Goal: Information Seeking & Learning: Compare options

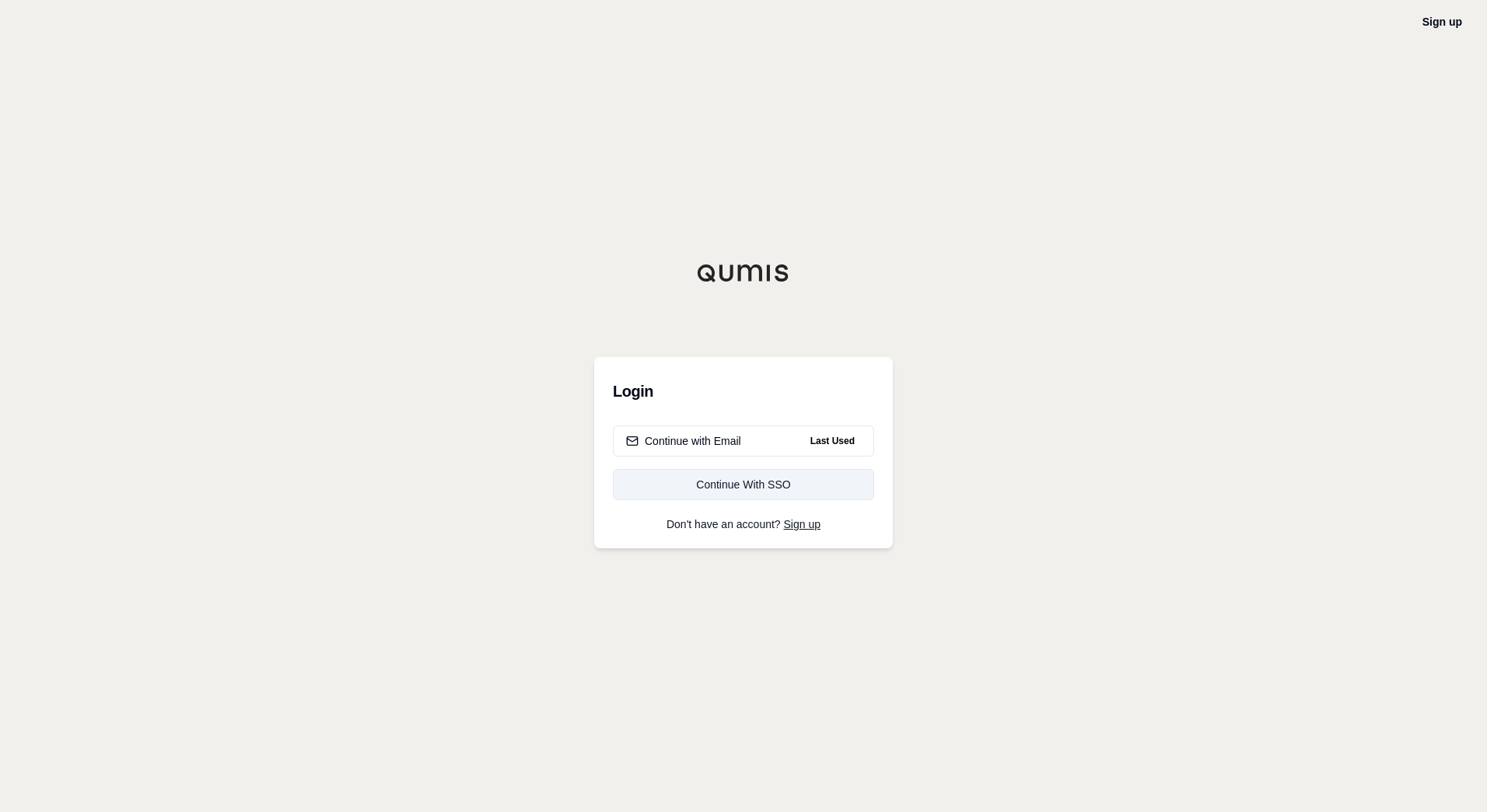
click at [760, 494] on link "Continue With SSO" at bounding box center [744, 484] width 261 height 31
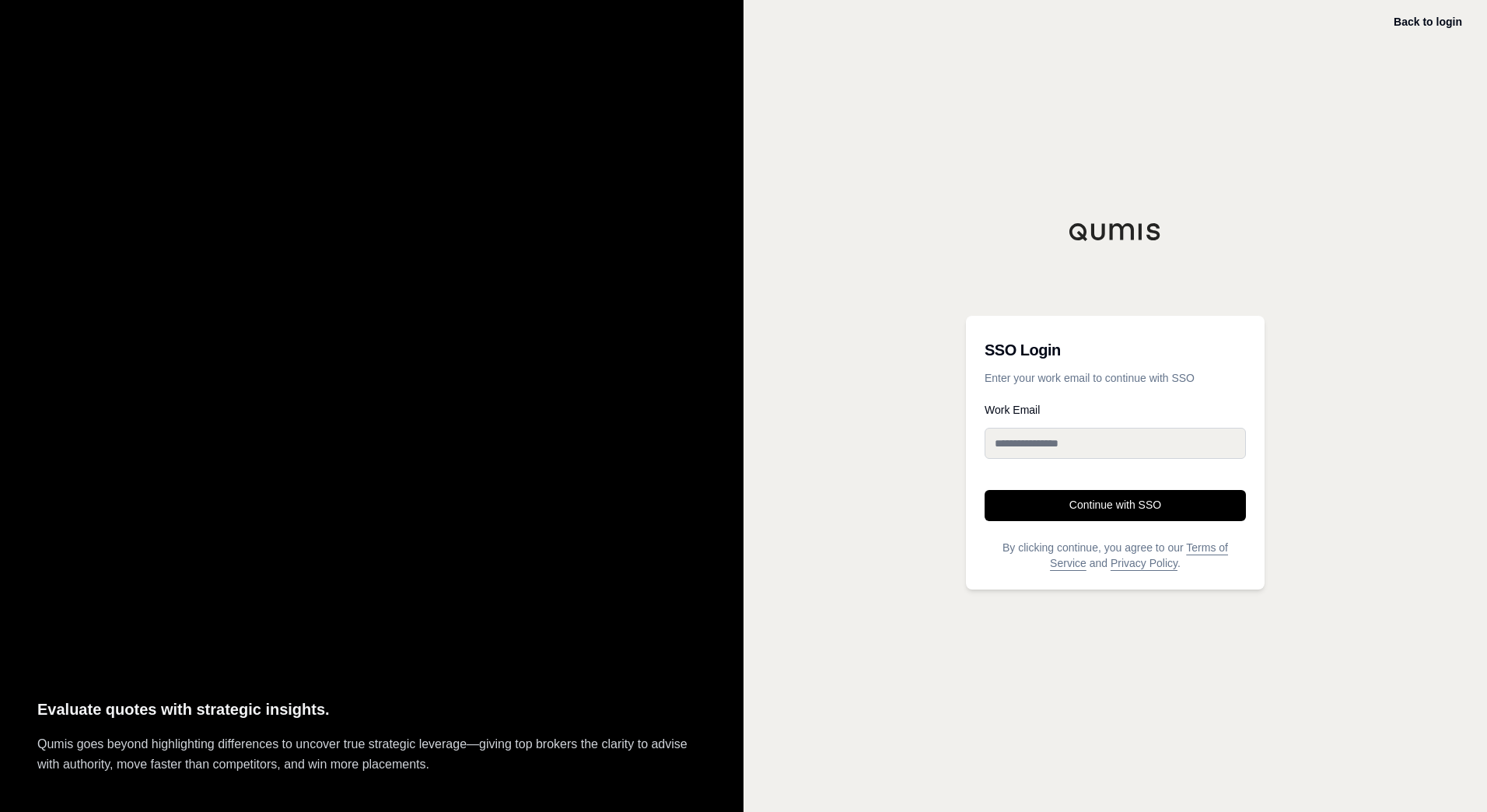
type input "**********"
click at [1145, 506] on button "Continue with SSO" at bounding box center [1115, 506] width 261 height 31
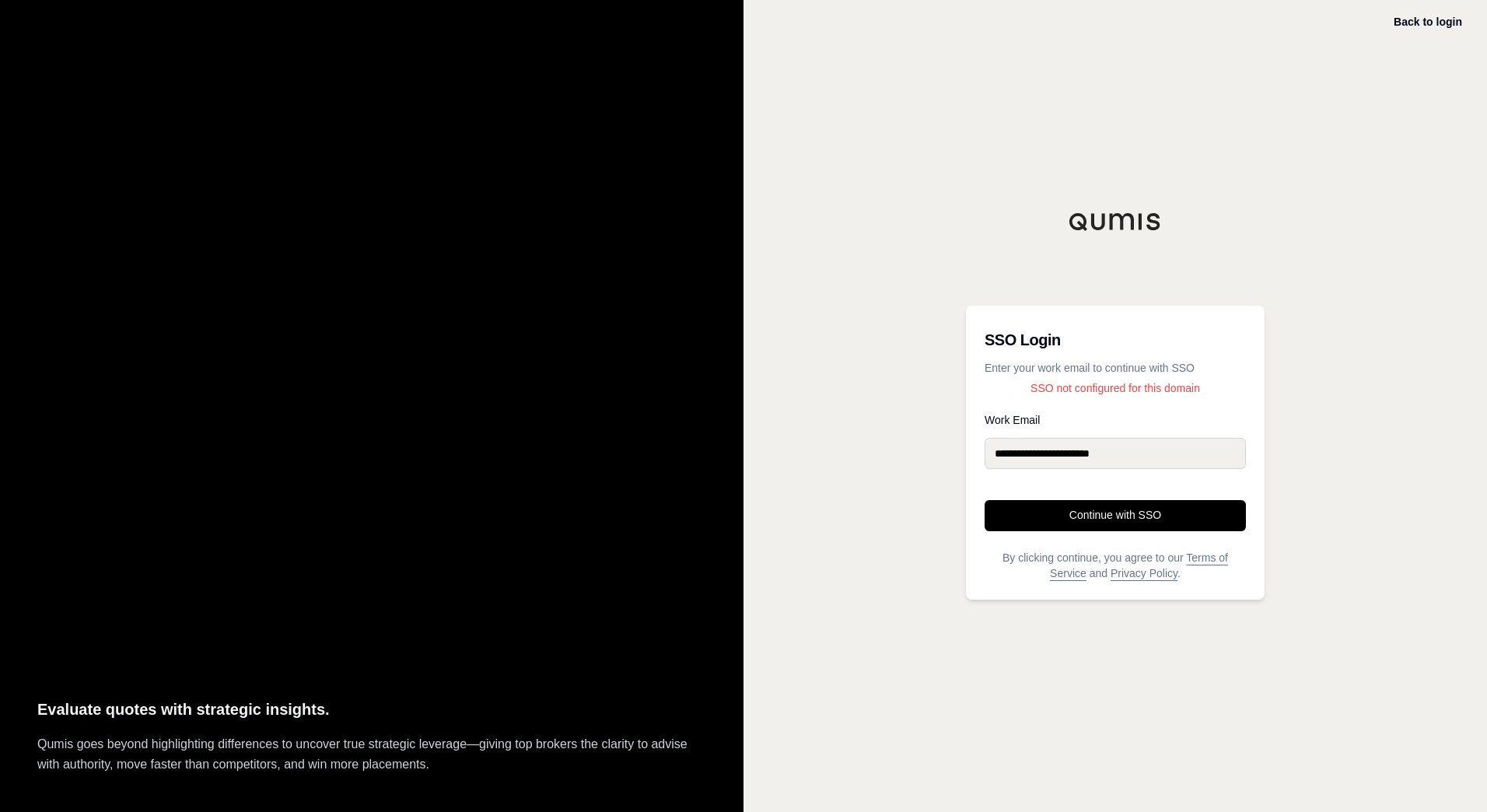
click at [1188, 450] on input "**********" at bounding box center [1115, 453] width 261 height 31
click at [1237, 353] on h3 "SSO Login" at bounding box center [1115, 340] width 261 height 31
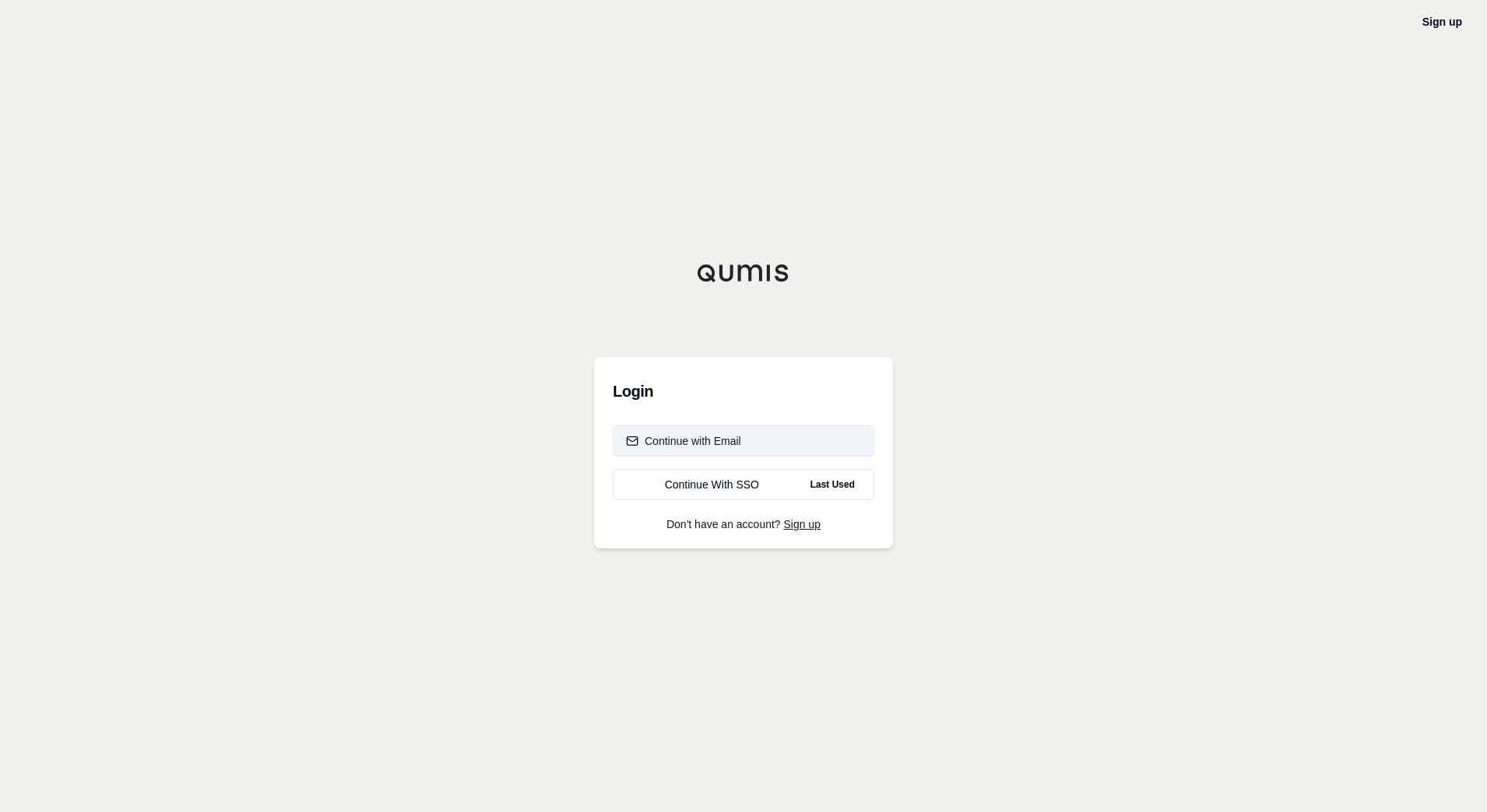
click at [692, 433] on button "Continue with Email" at bounding box center [744, 440] width 261 height 31
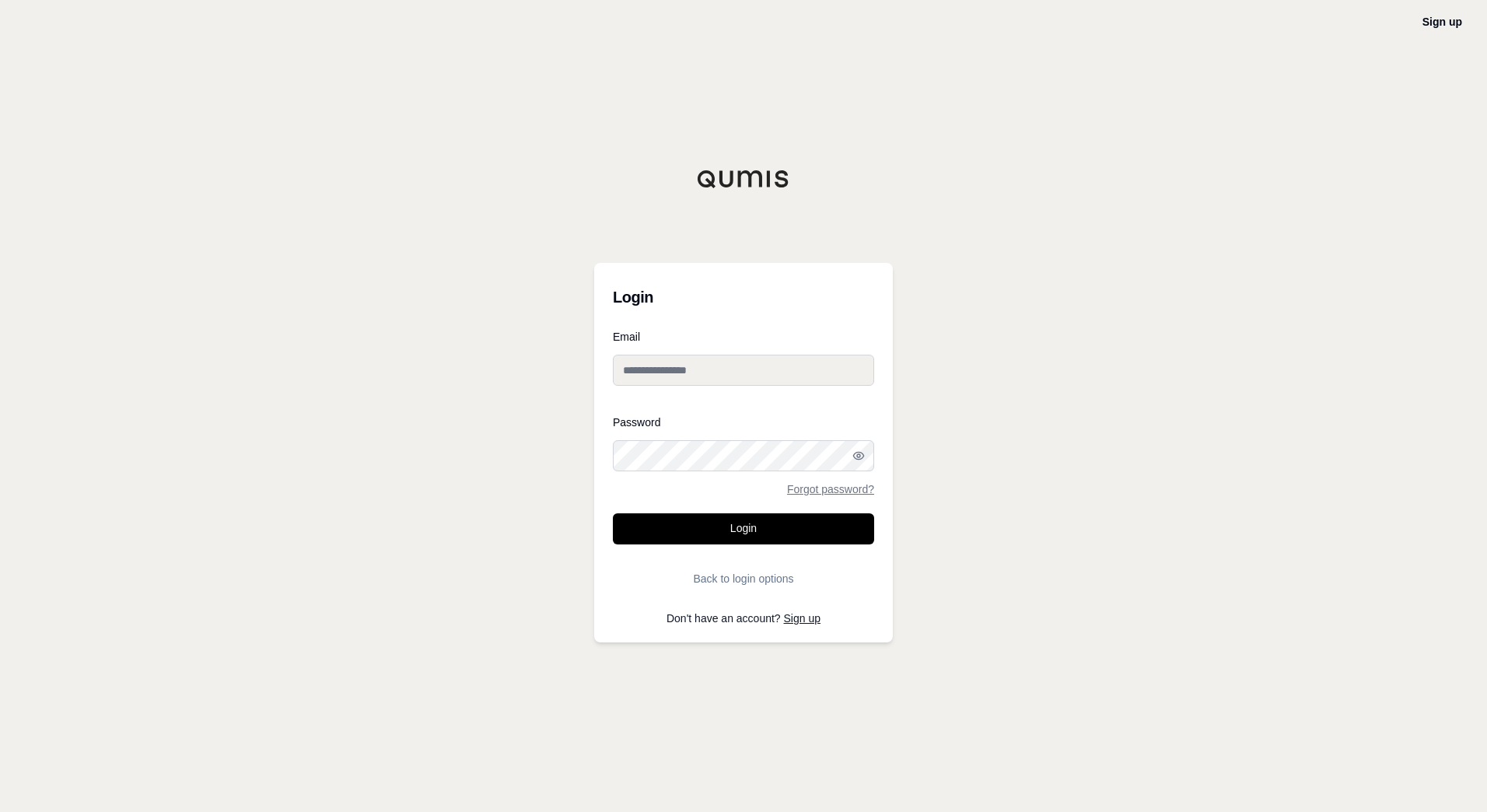
type input "**********"
click at [715, 535] on button "Login" at bounding box center [744, 529] width 261 height 31
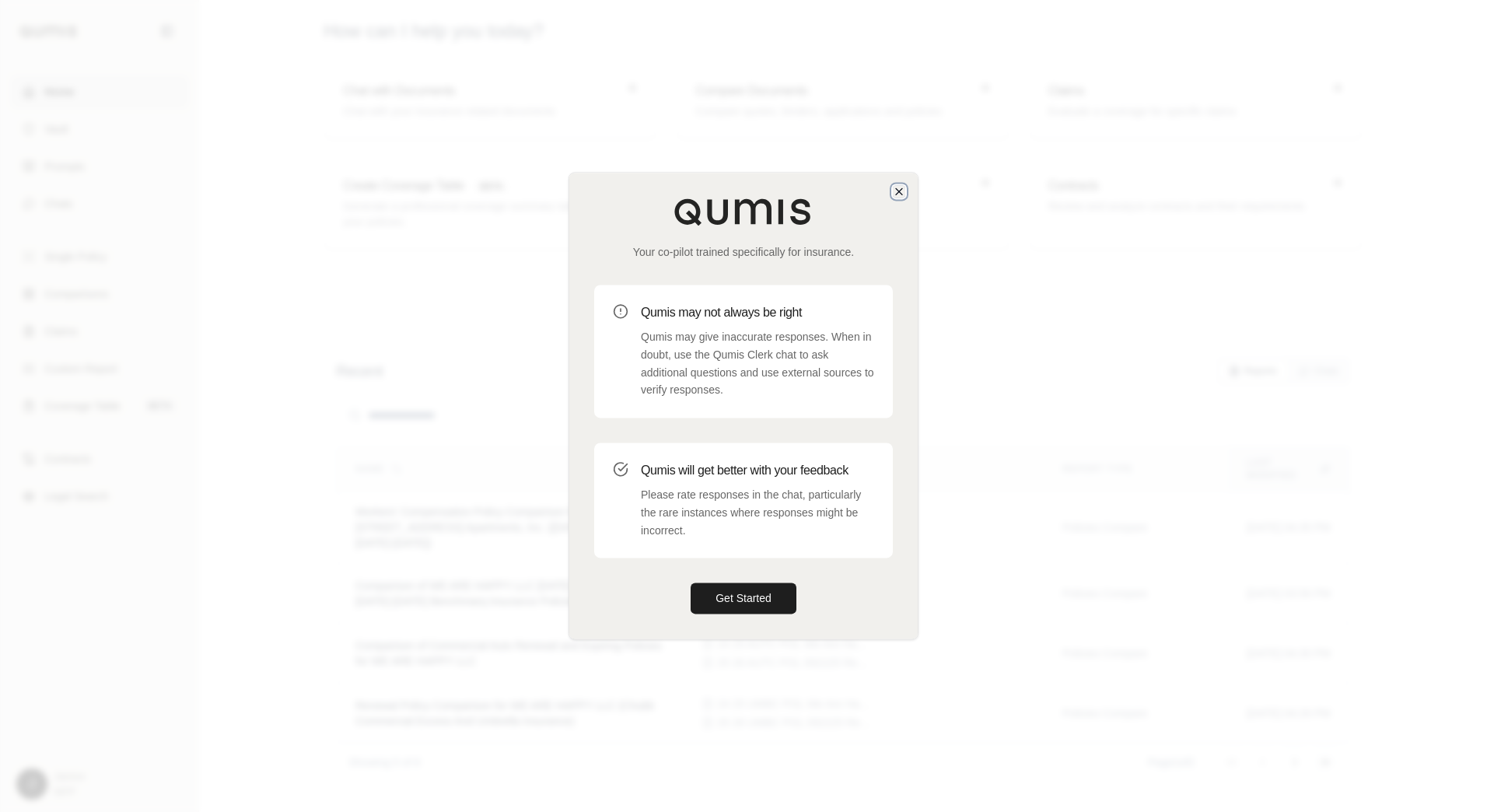
click at [895, 189] on icon "button" at bounding box center [898, 191] width 6 height 6
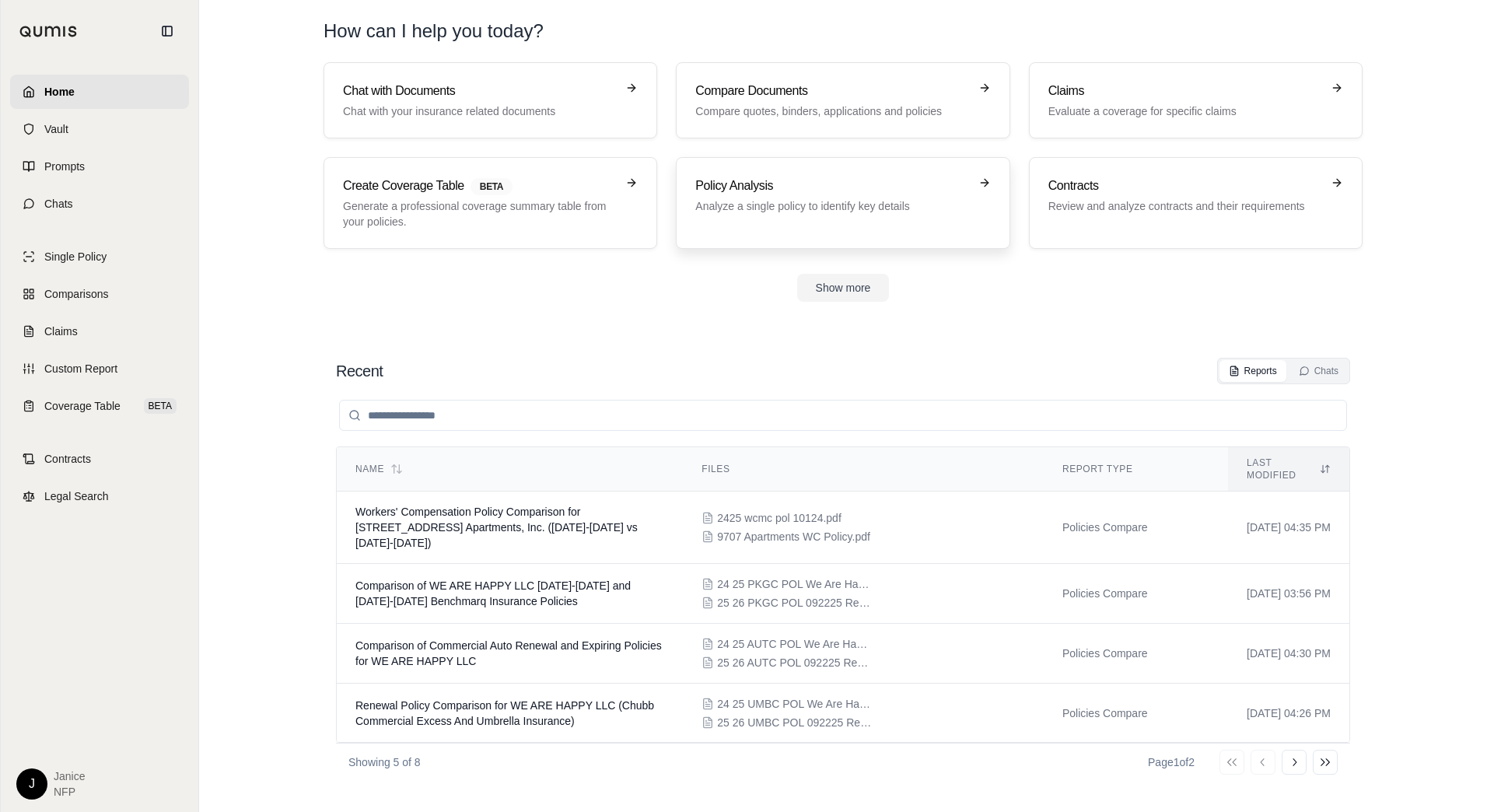
click at [873, 212] on p "Analyze a single policy to identify key details" at bounding box center [832, 206] width 273 height 15
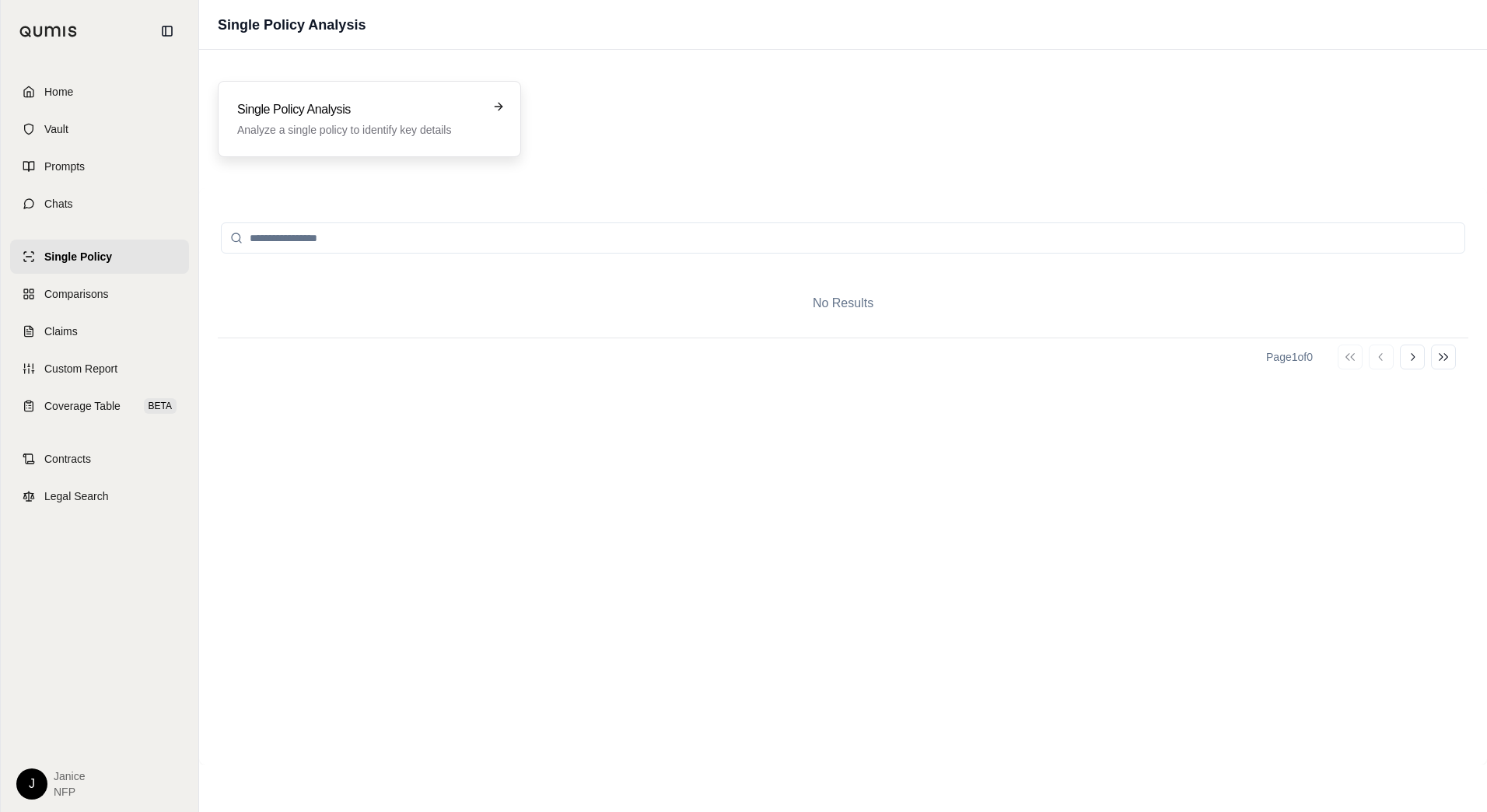
click at [410, 125] on p "Analyze a single policy to identify key details" at bounding box center [358, 130] width 243 height 15
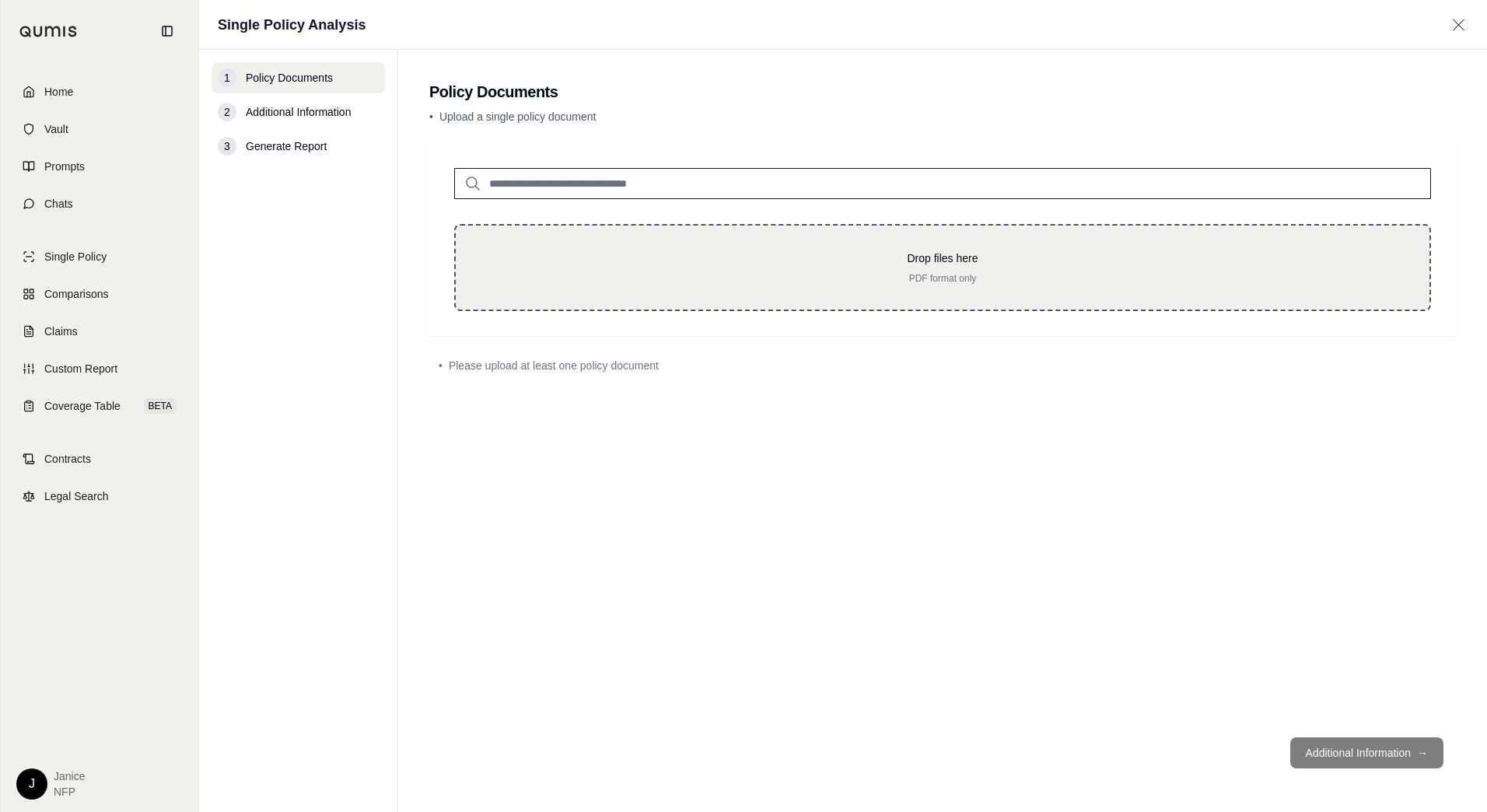
click at [701, 275] on p "PDF format only" at bounding box center [943, 278] width 924 height 12
type input "**********"
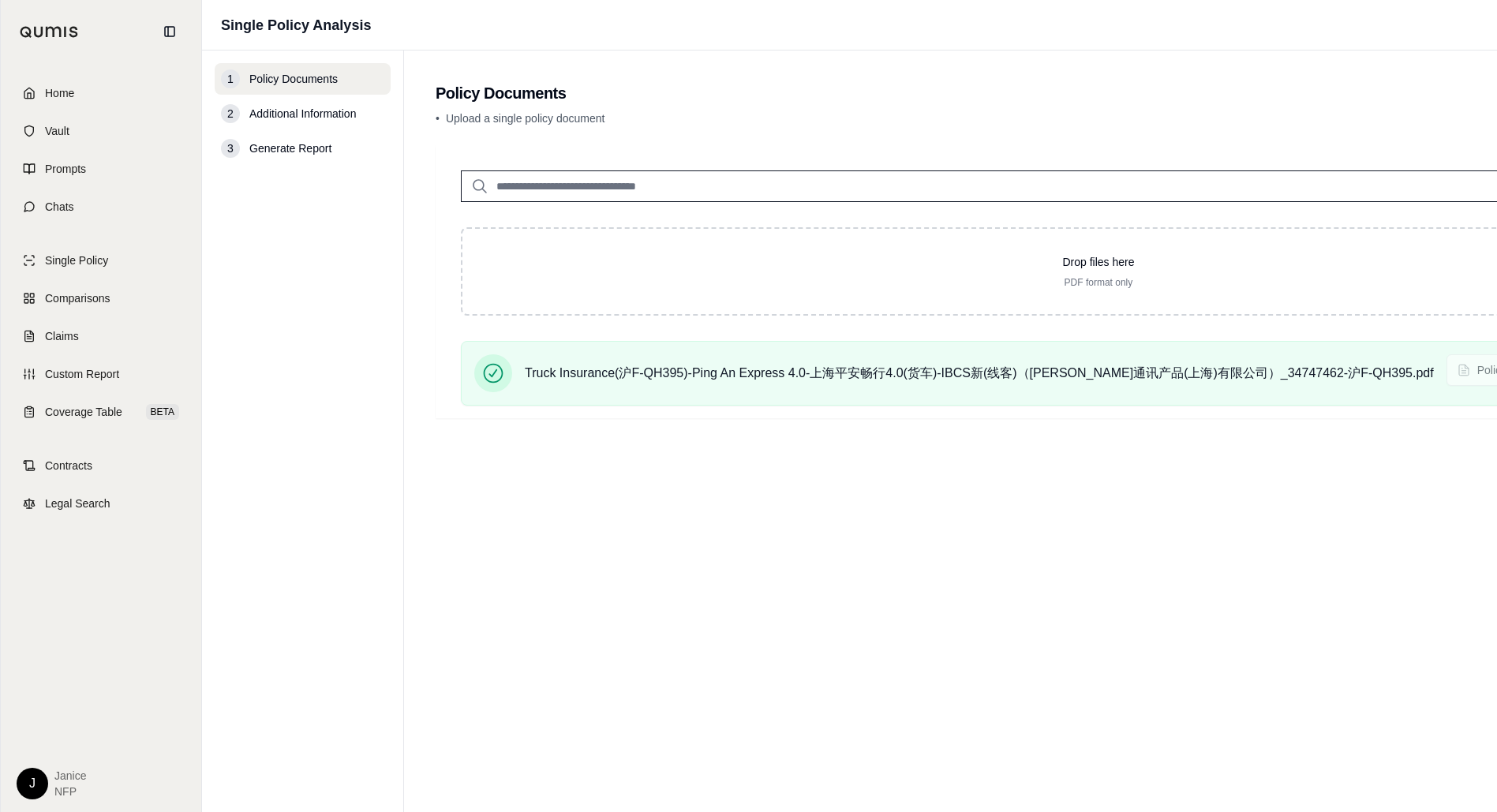
scroll to position [12, 0]
drag, startPoint x: 1092, startPoint y: 519, endPoint x: 1090, endPoint y: 532, distance: 13.2
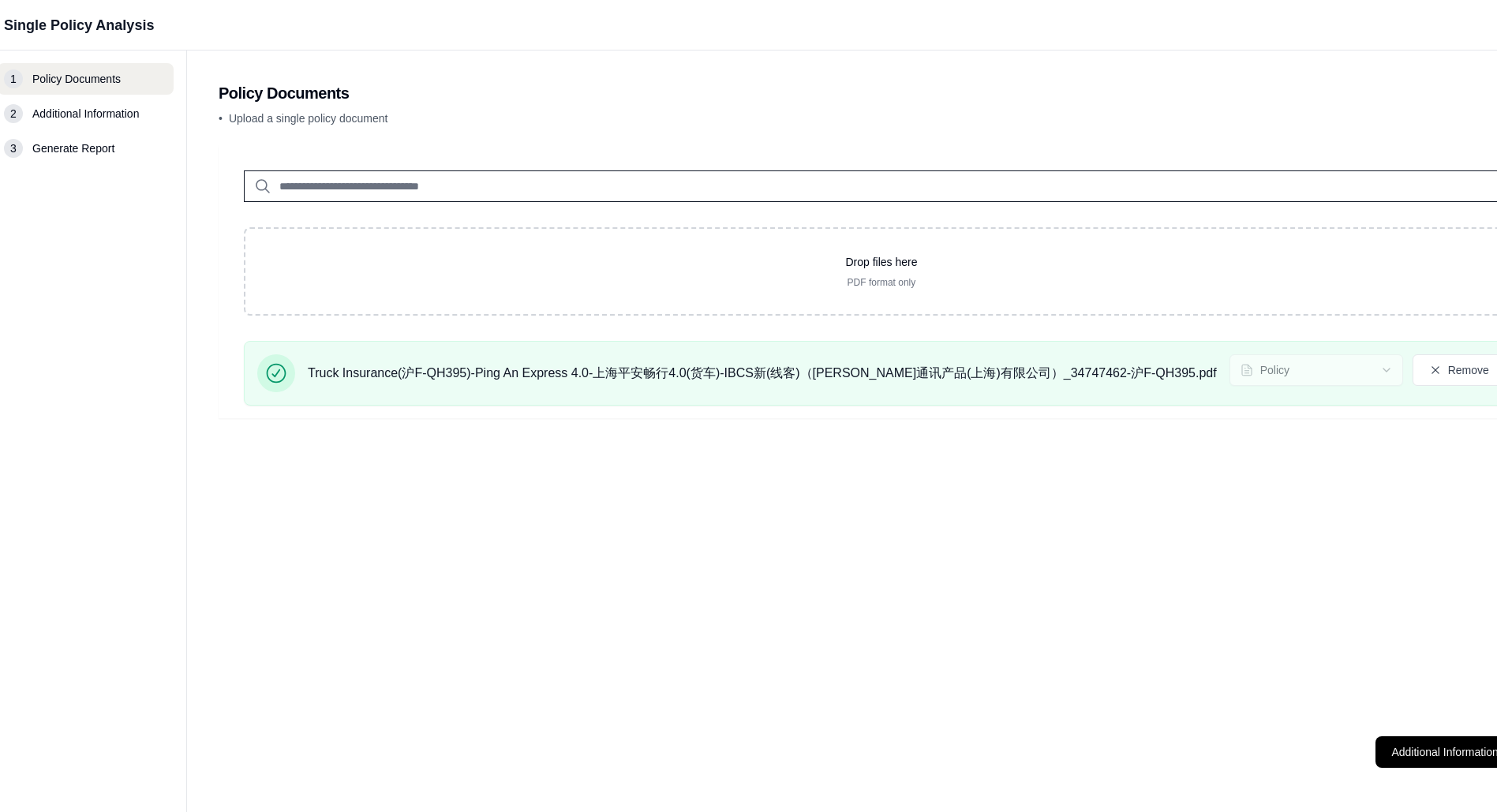
drag, startPoint x: 999, startPoint y: 582, endPoint x: 1298, endPoint y: 582, distance: 299.0
click at [1376, 747] on button "Additional Information →" at bounding box center [1453, 752] width 155 height 31
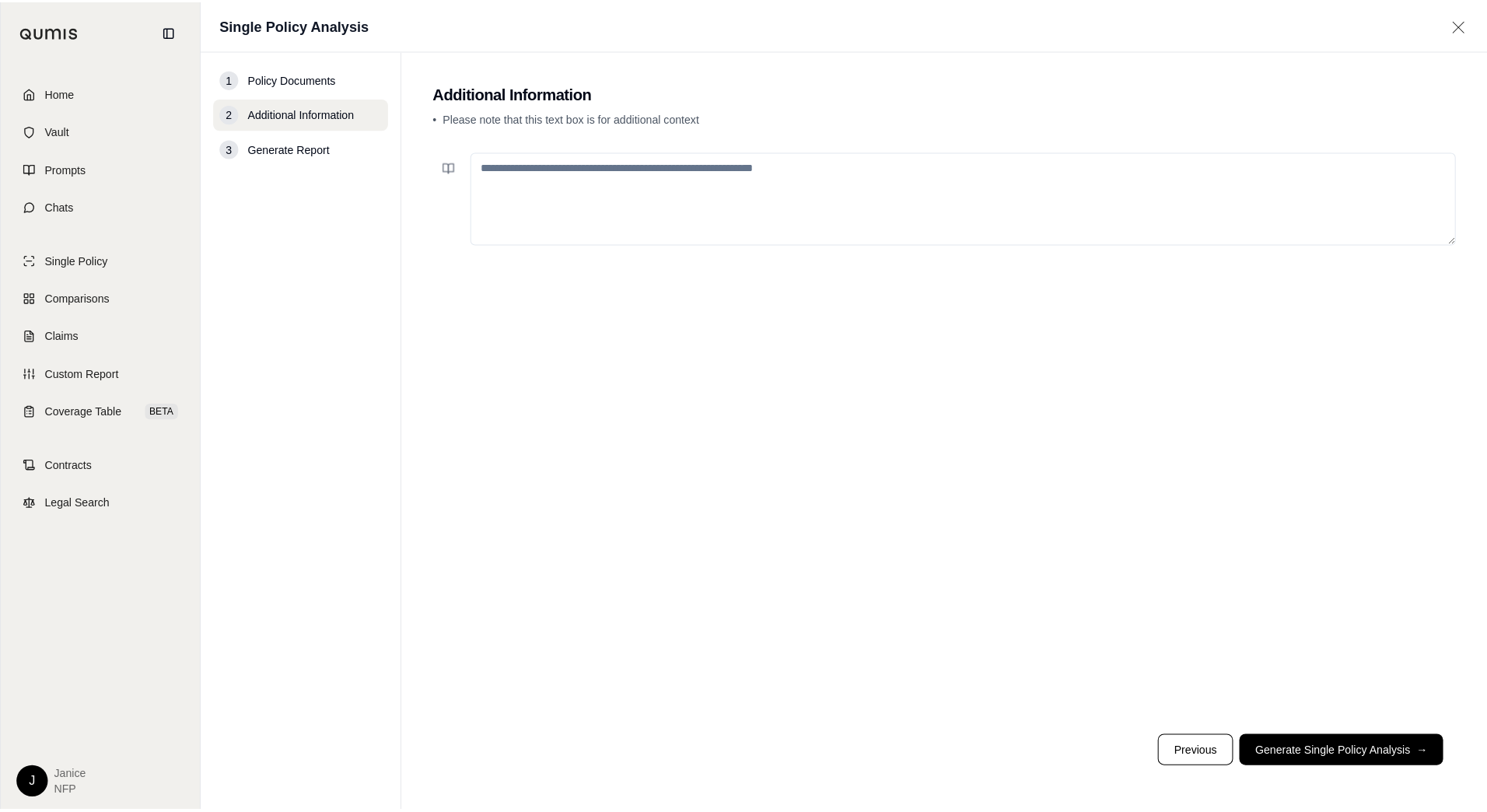
scroll to position [0, 0]
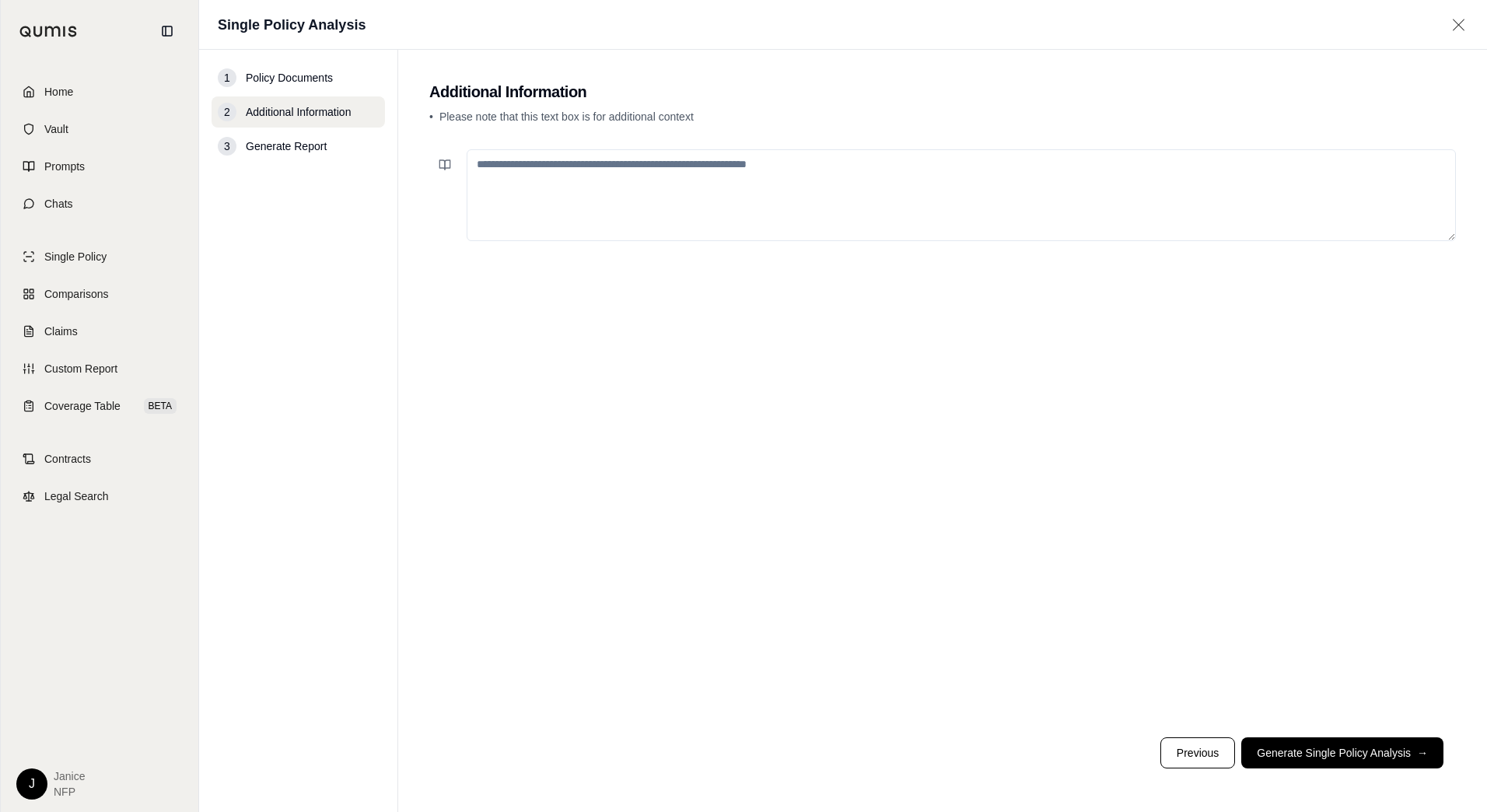
click at [708, 219] on textarea at bounding box center [961, 195] width 989 height 92
type textarea "**********"
click at [1326, 754] on button "Generate Single Policy Analysis →" at bounding box center [1343, 753] width 203 height 31
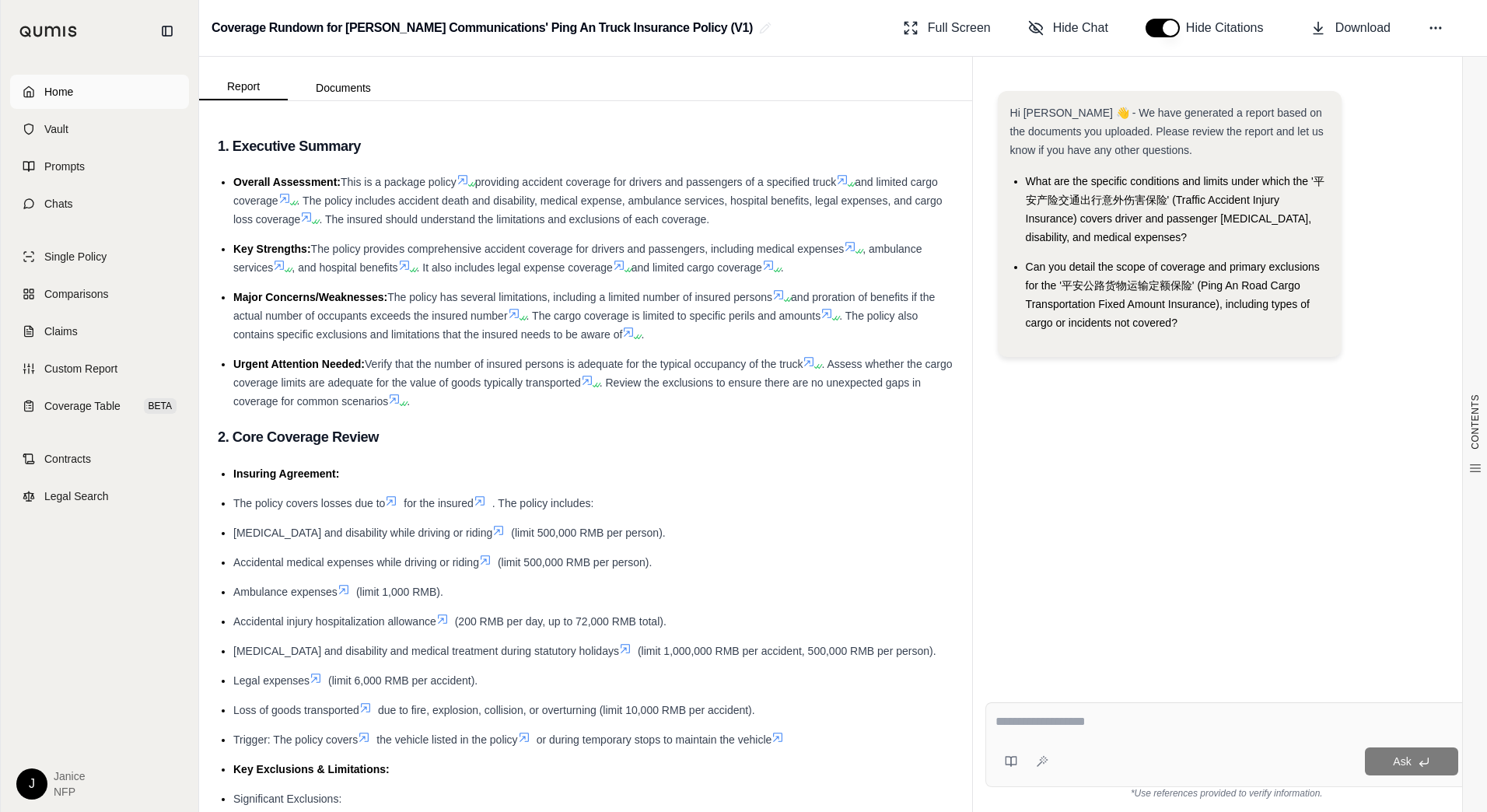
click at [96, 98] on link "Home" at bounding box center [100, 92] width 179 height 34
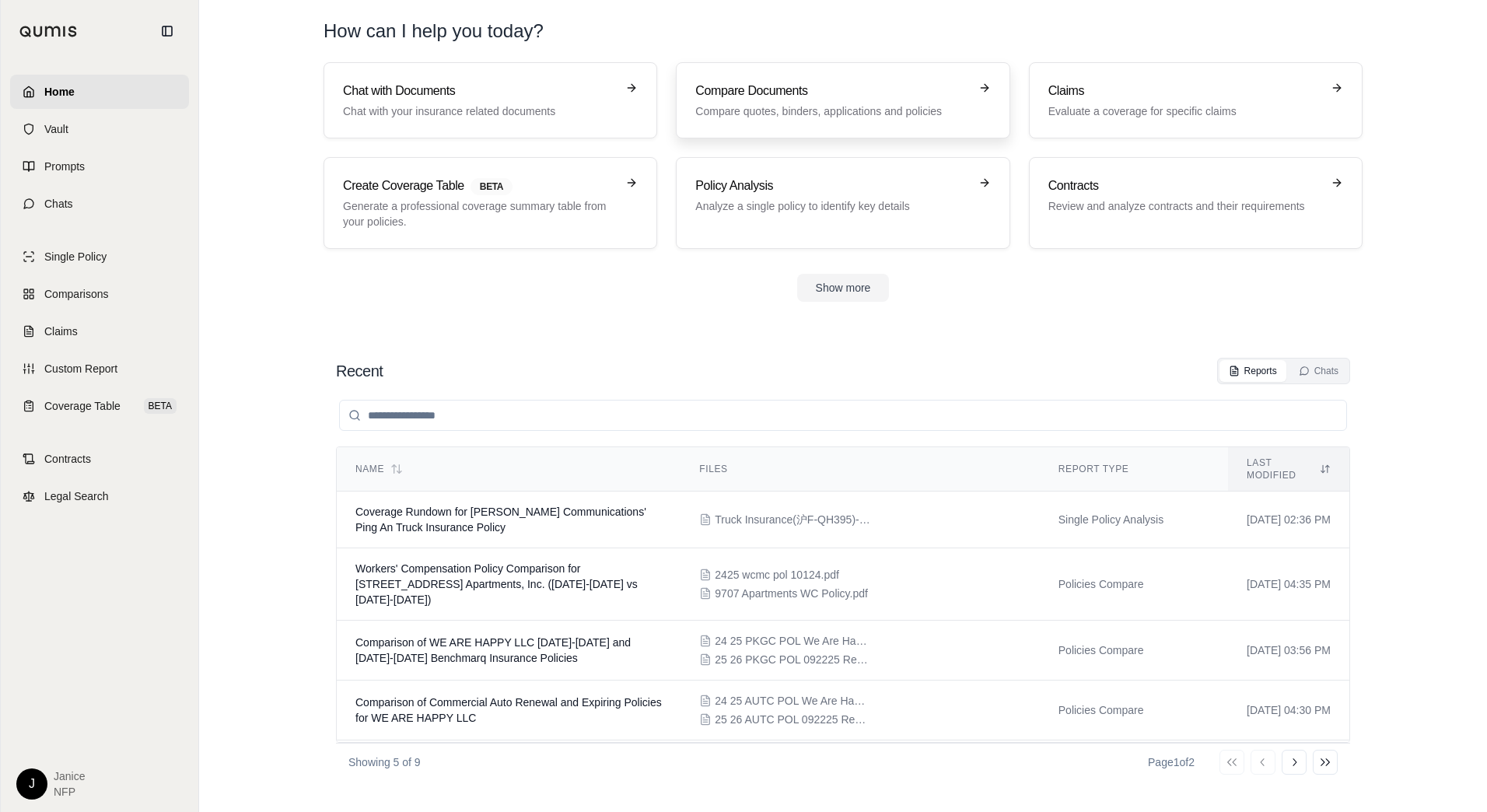
click at [737, 89] on h3 "Compare Documents" at bounding box center [832, 91] width 273 height 19
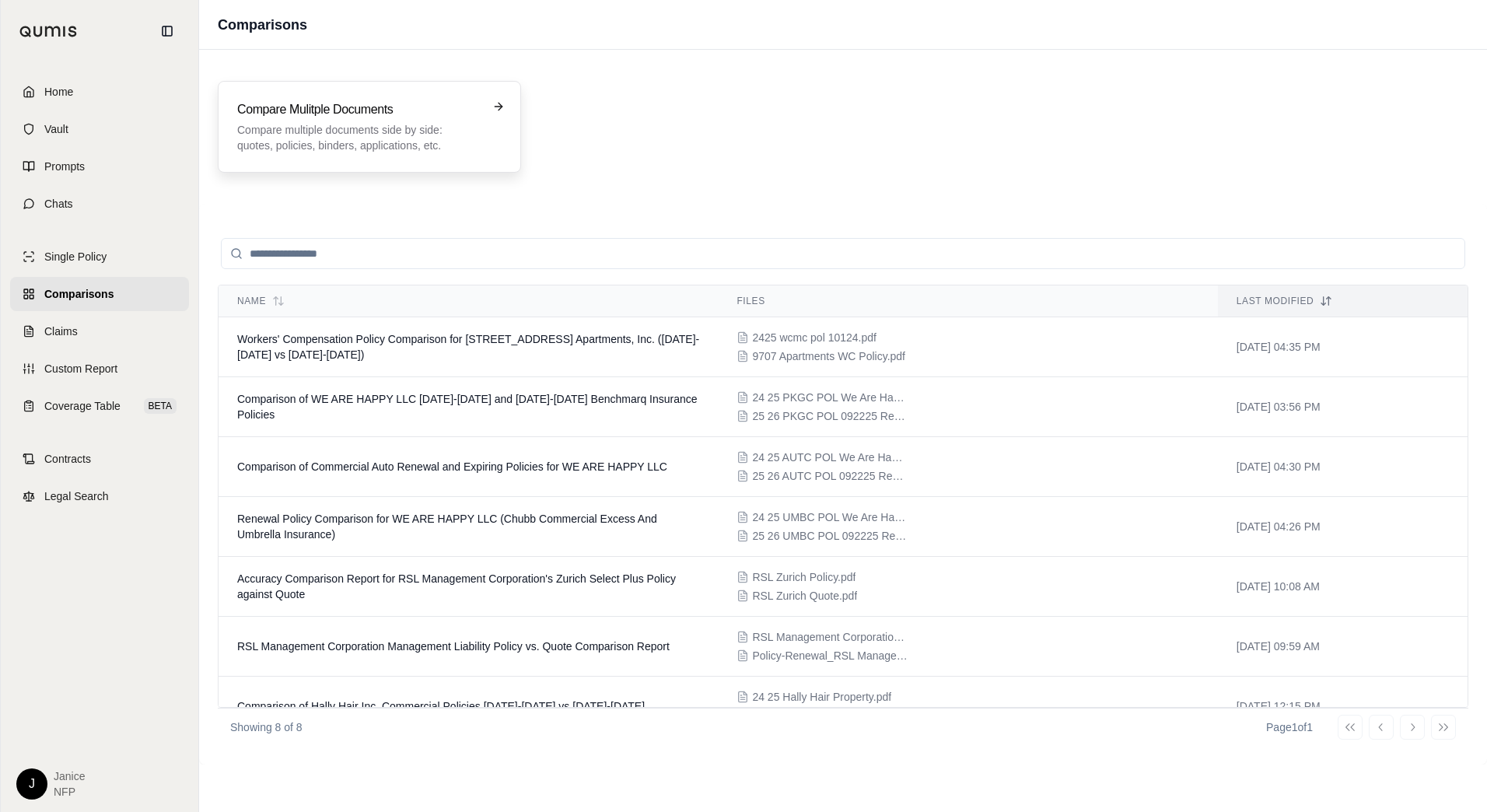
click at [358, 121] on div "Compare Mulitple Documents Compare multiple documents side by side: quotes, pol…" at bounding box center [358, 127] width 243 height 53
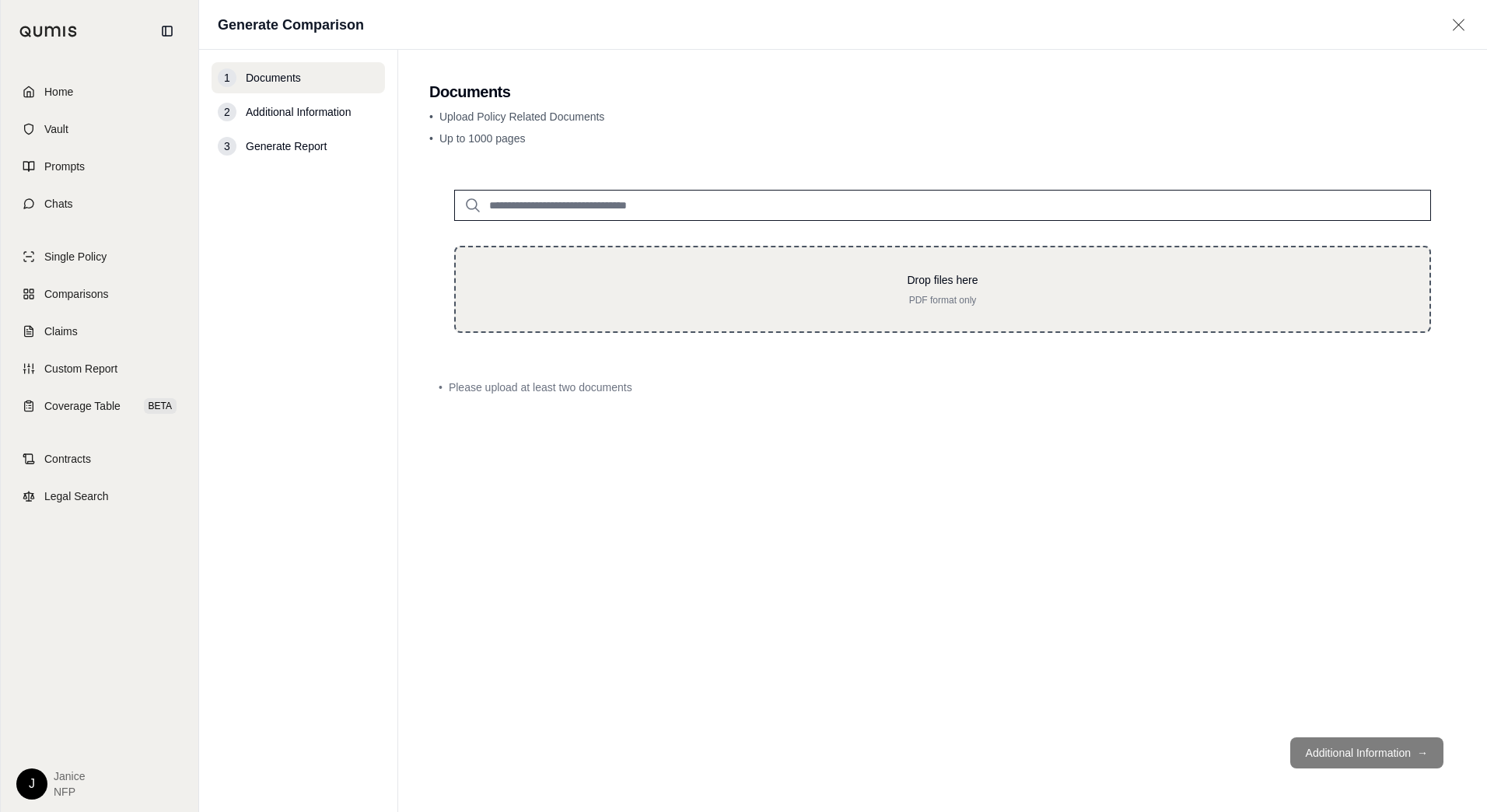
click at [671, 286] on p "Drop files here" at bounding box center [943, 280] width 924 height 15
type input "**********"
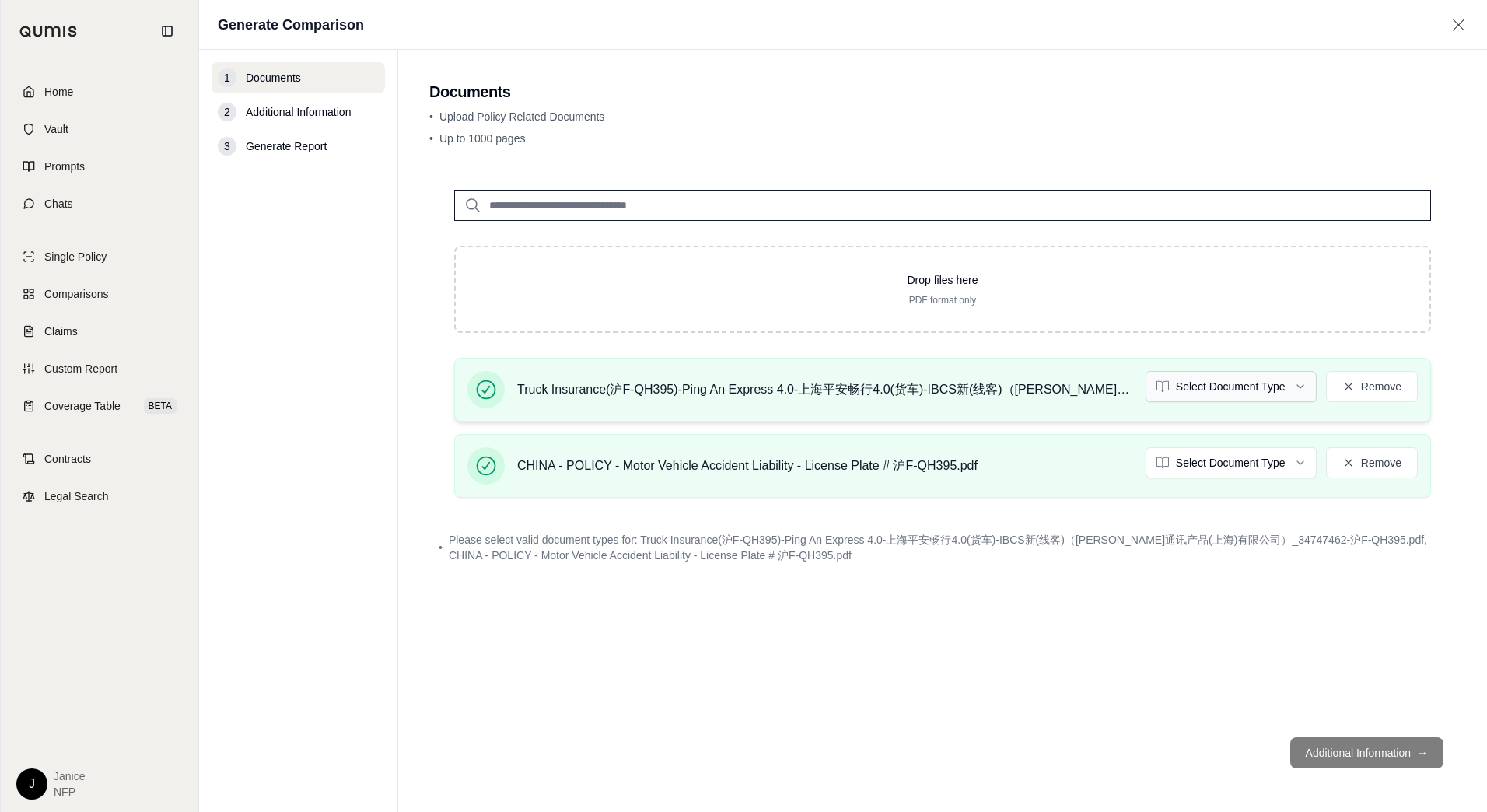
click at [1242, 399] on html "Home Vault Prompts Chats Single Policy Comparisons Claims Custom Report Coverag…" at bounding box center [744, 406] width 1487 height 812
click at [1224, 467] on html "Home Vault Prompts Chats Single Policy Comparisons Claims Custom Report Coverag…" at bounding box center [744, 406] width 1487 height 812
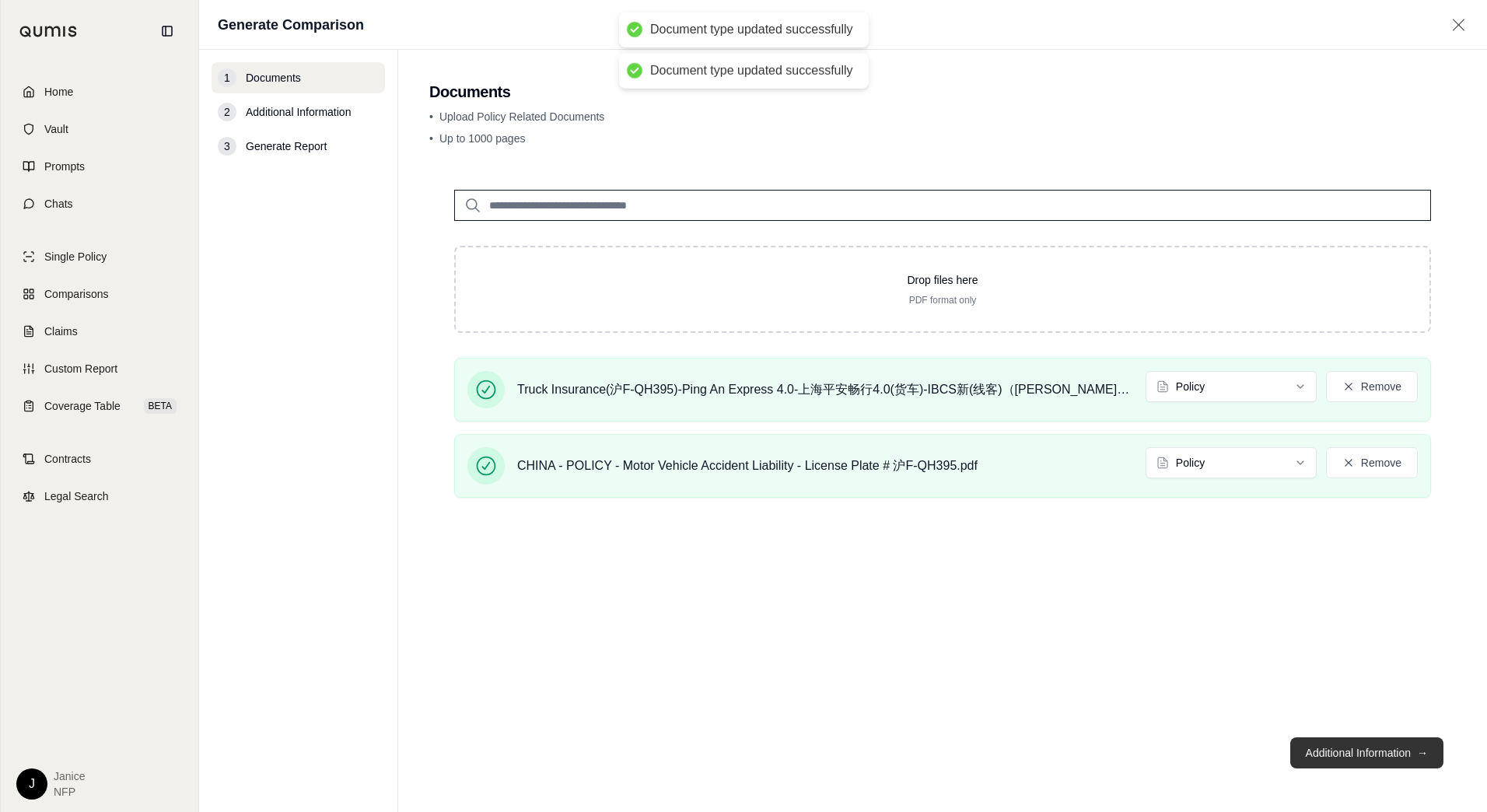
click at [1348, 754] on button "Additional Information →" at bounding box center [1367, 753] width 153 height 31
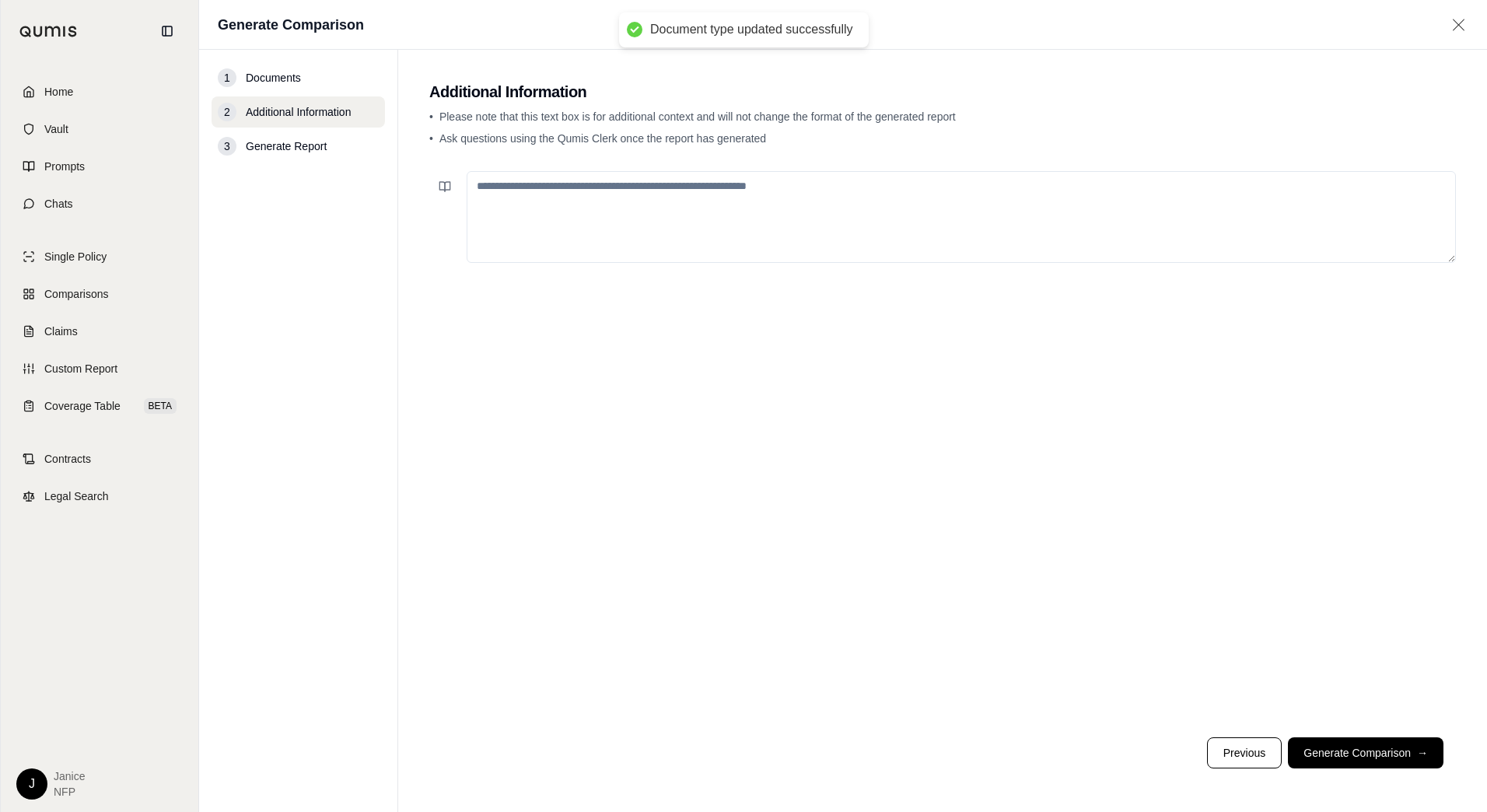
click at [595, 190] on textarea at bounding box center [961, 216] width 989 height 92
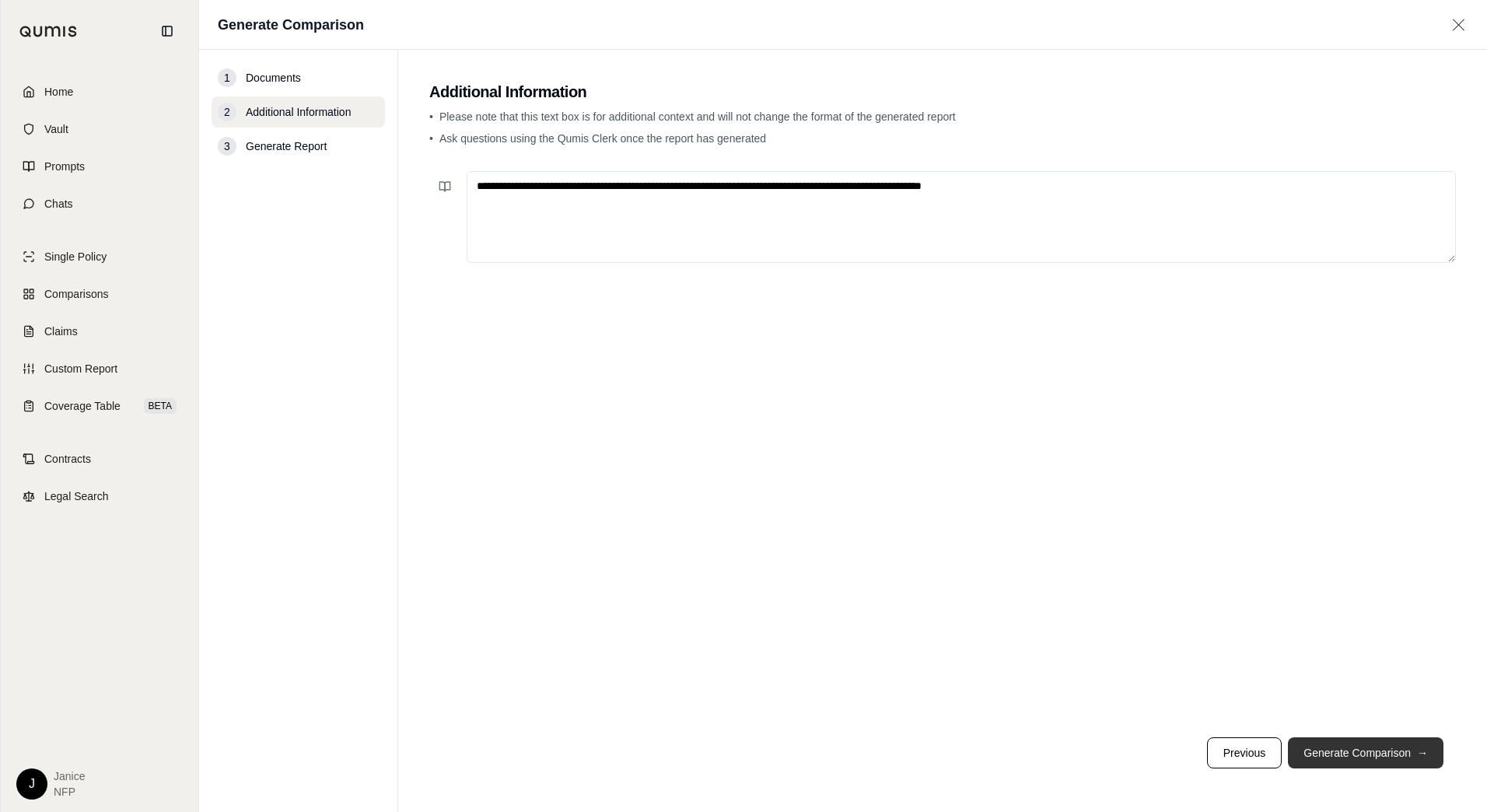
type textarea "**********"
click at [1356, 738] on button "Generate Comparison →" at bounding box center [1365, 753] width 155 height 31
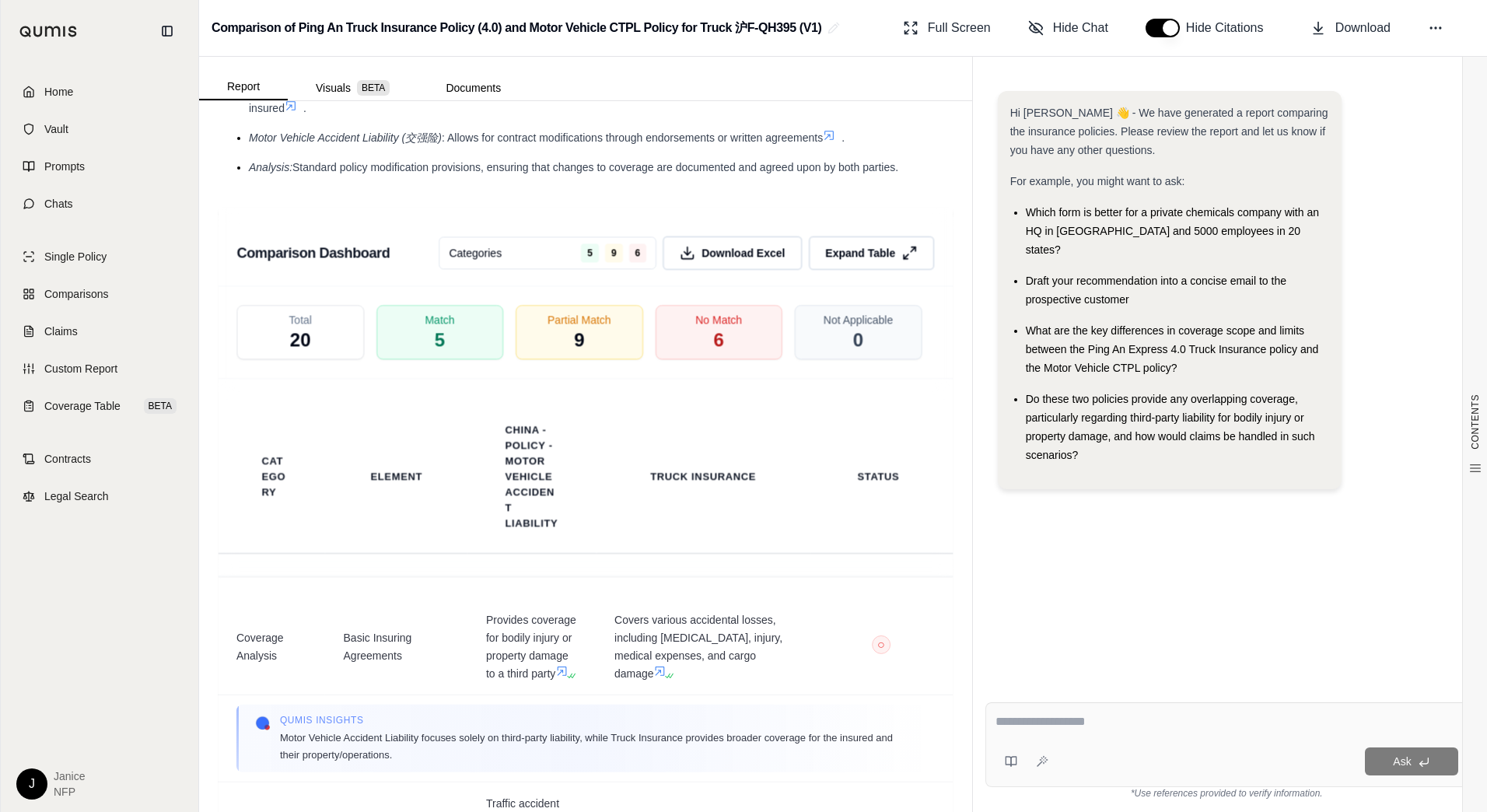
scroll to position [3178, 0]
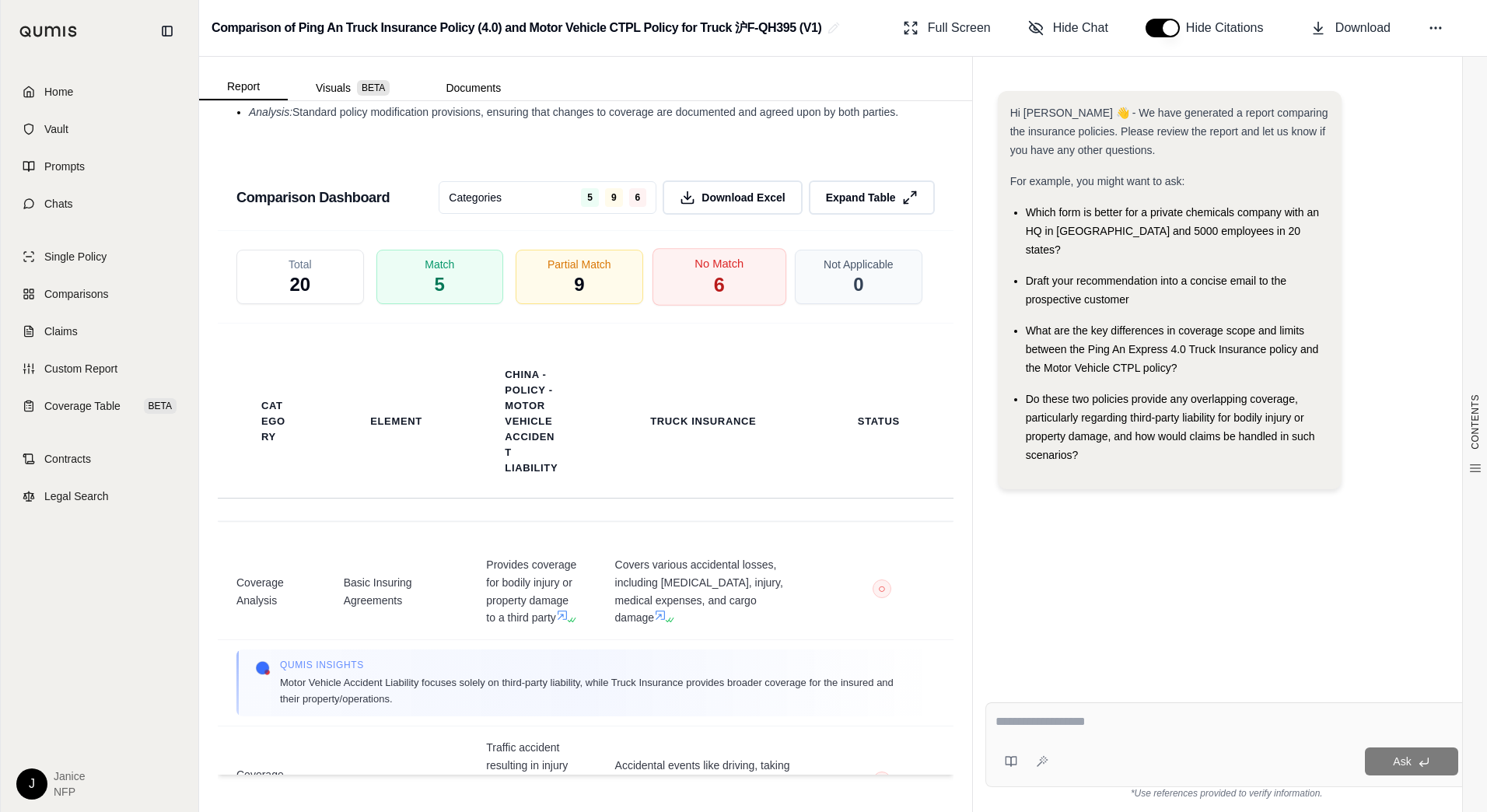
click at [723, 297] on div "No Match 6" at bounding box center [719, 276] width 134 height 58
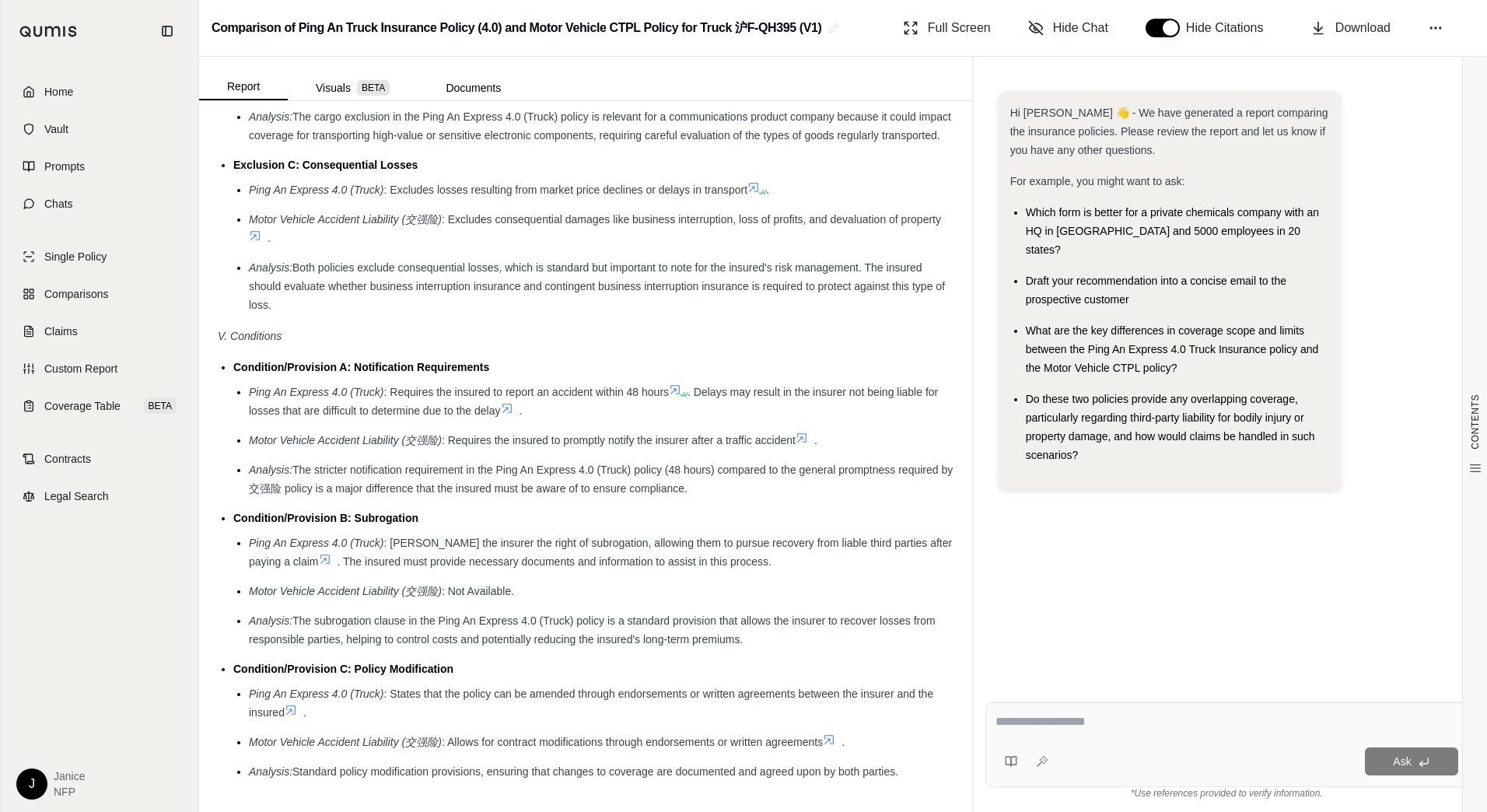
scroll to position [2644, 0]
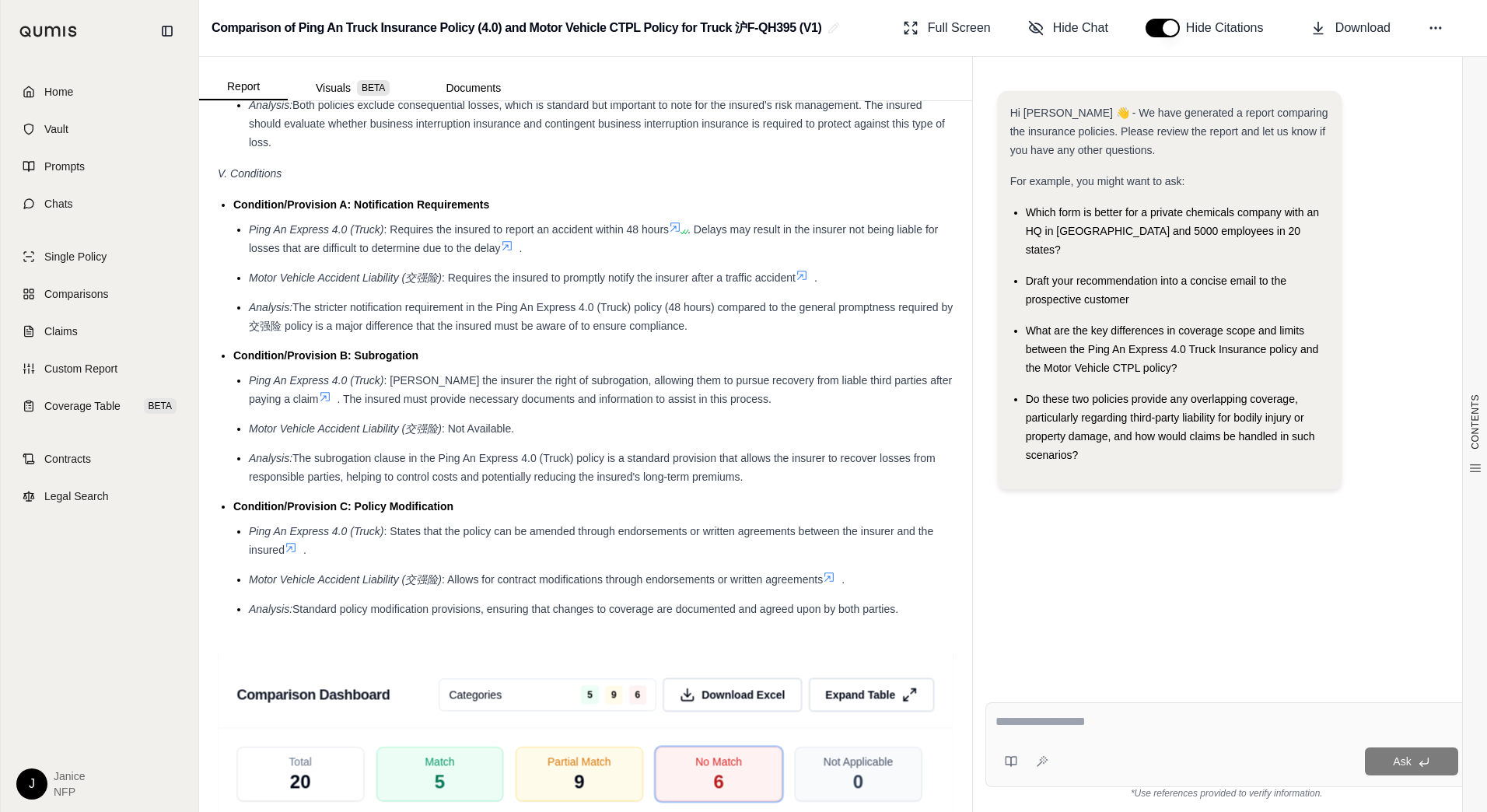
click at [1038, 716] on textarea at bounding box center [1226, 722] width 463 height 19
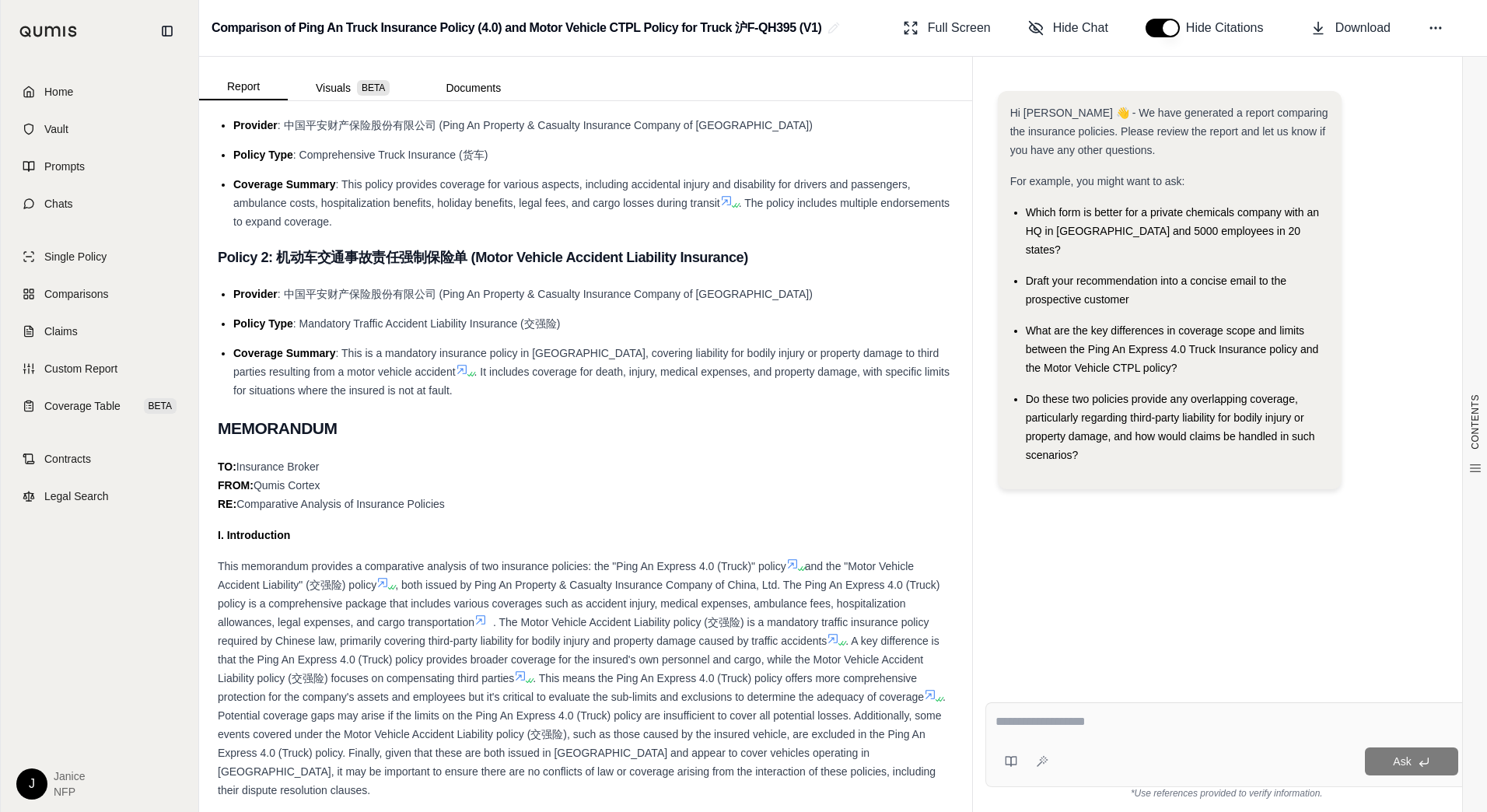
scroll to position [311, 0]
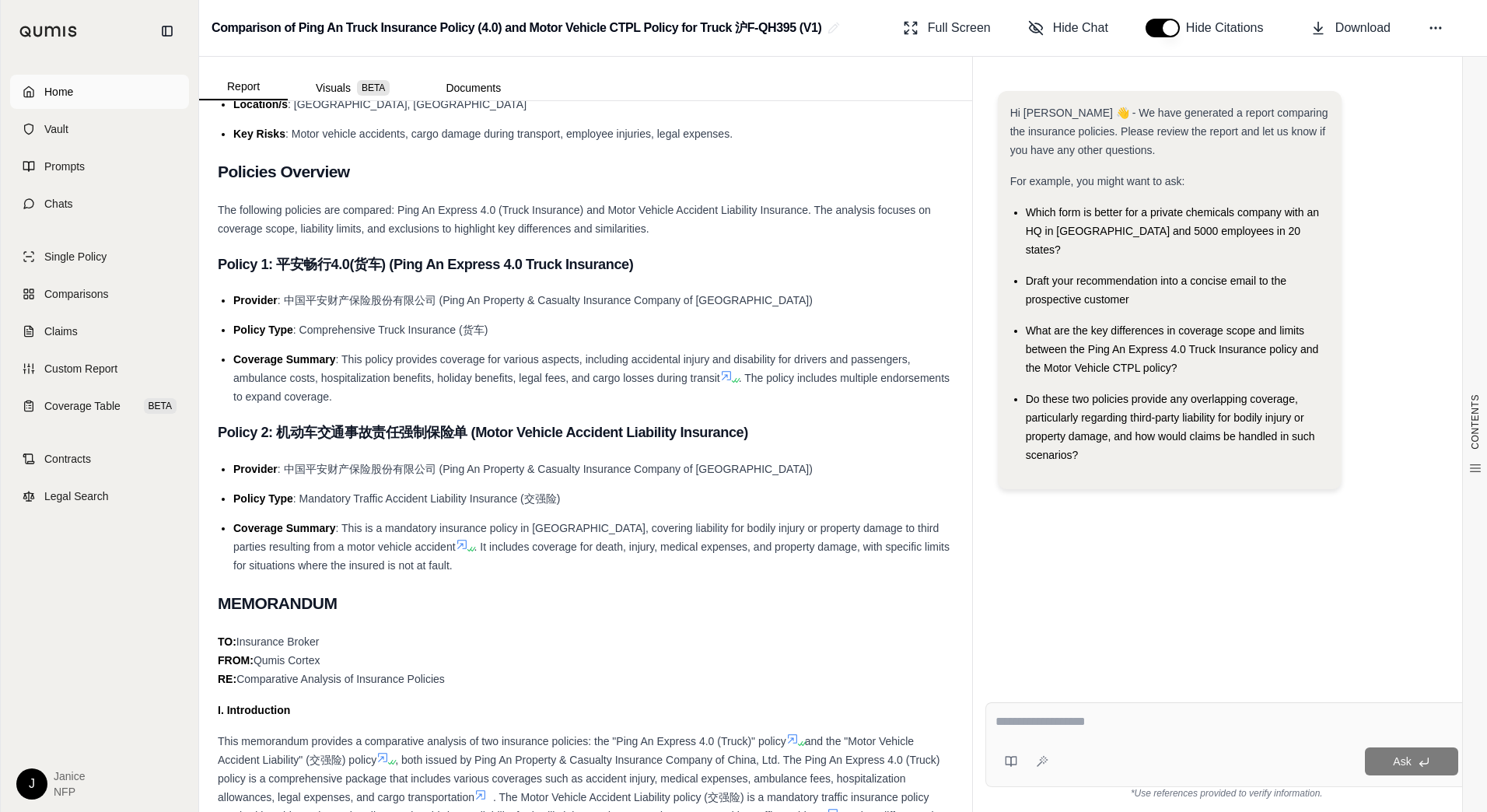
click at [130, 93] on link "Home" at bounding box center [100, 92] width 179 height 34
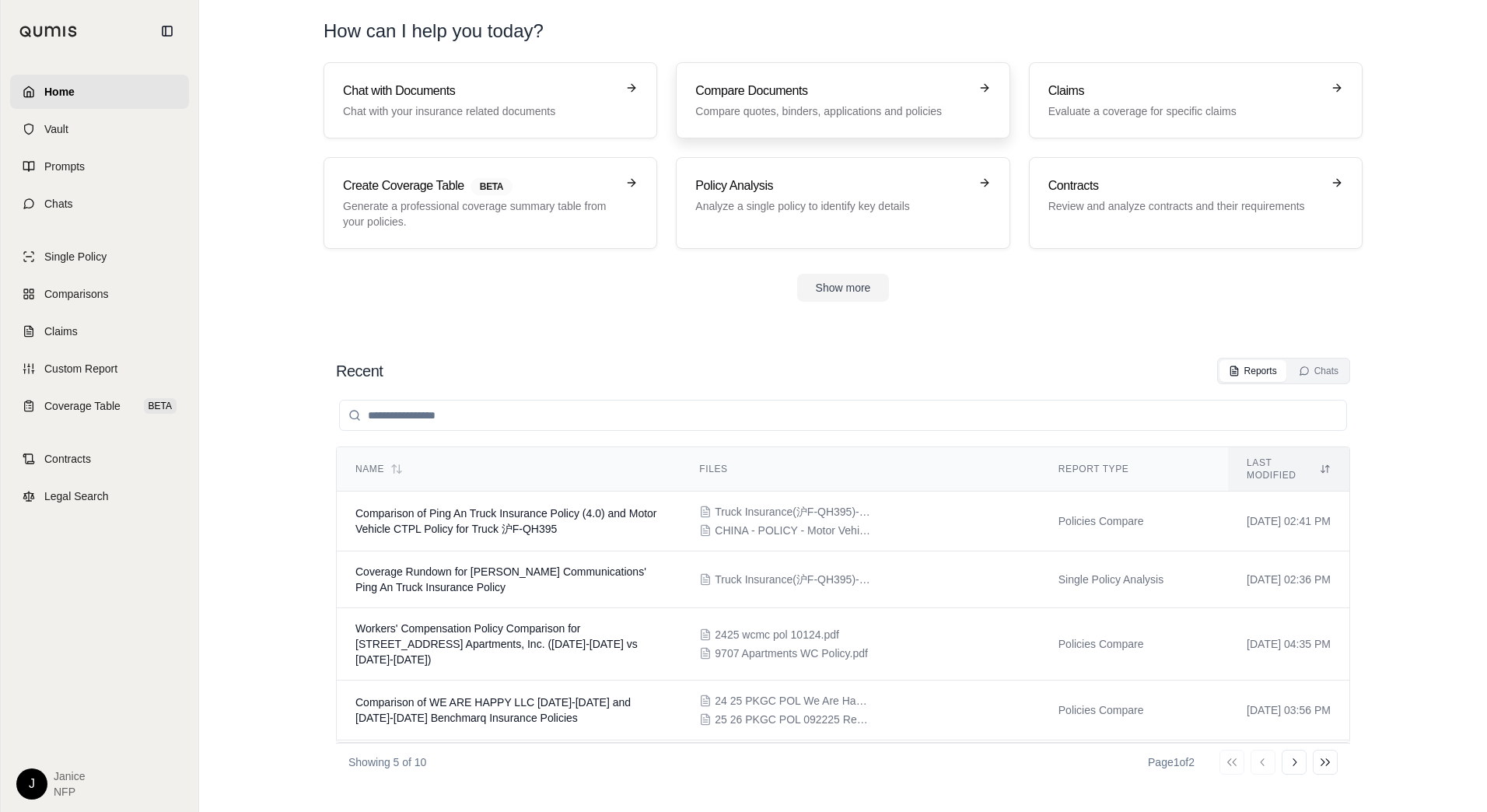
click at [737, 112] on p "Compare quotes, binders, applications and policies" at bounding box center [832, 111] width 273 height 15
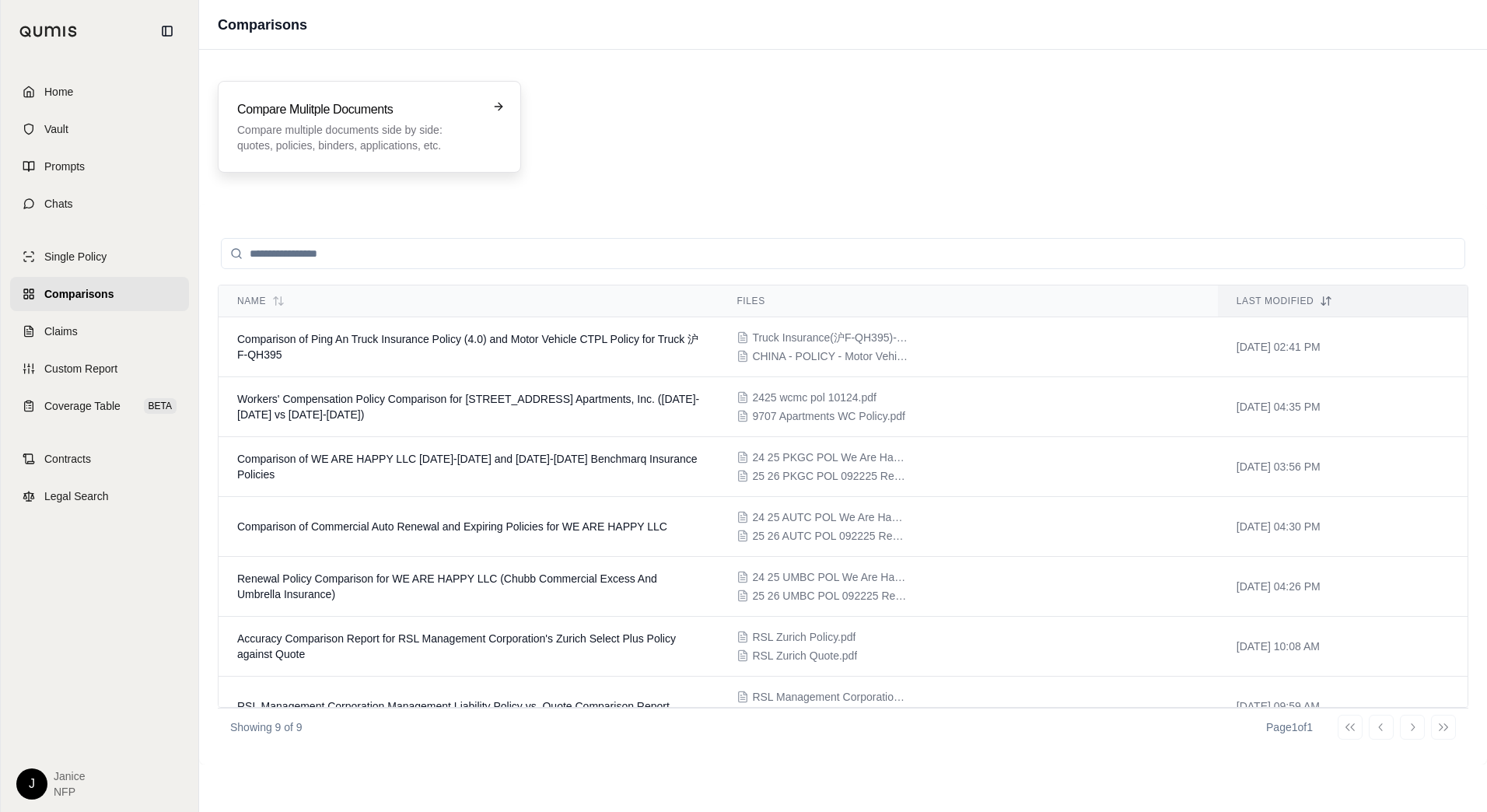
click at [375, 130] on p "Compare multiple documents side by side: quotes, policies, binders, application…" at bounding box center [358, 137] width 243 height 31
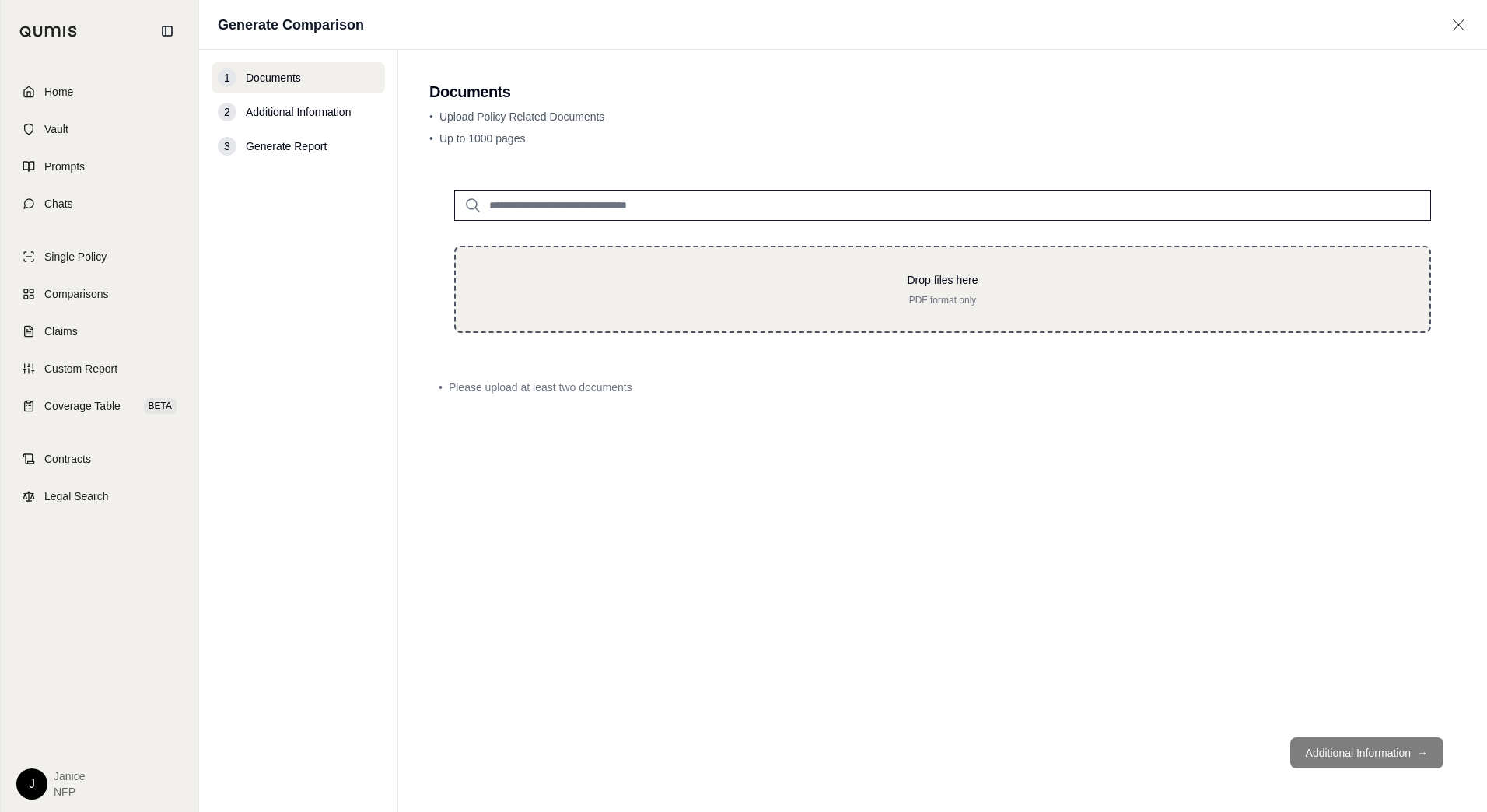
click at [652, 293] on div "Drop files here PDF format only" at bounding box center [943, 289] width 924 height 34
type input "**********"
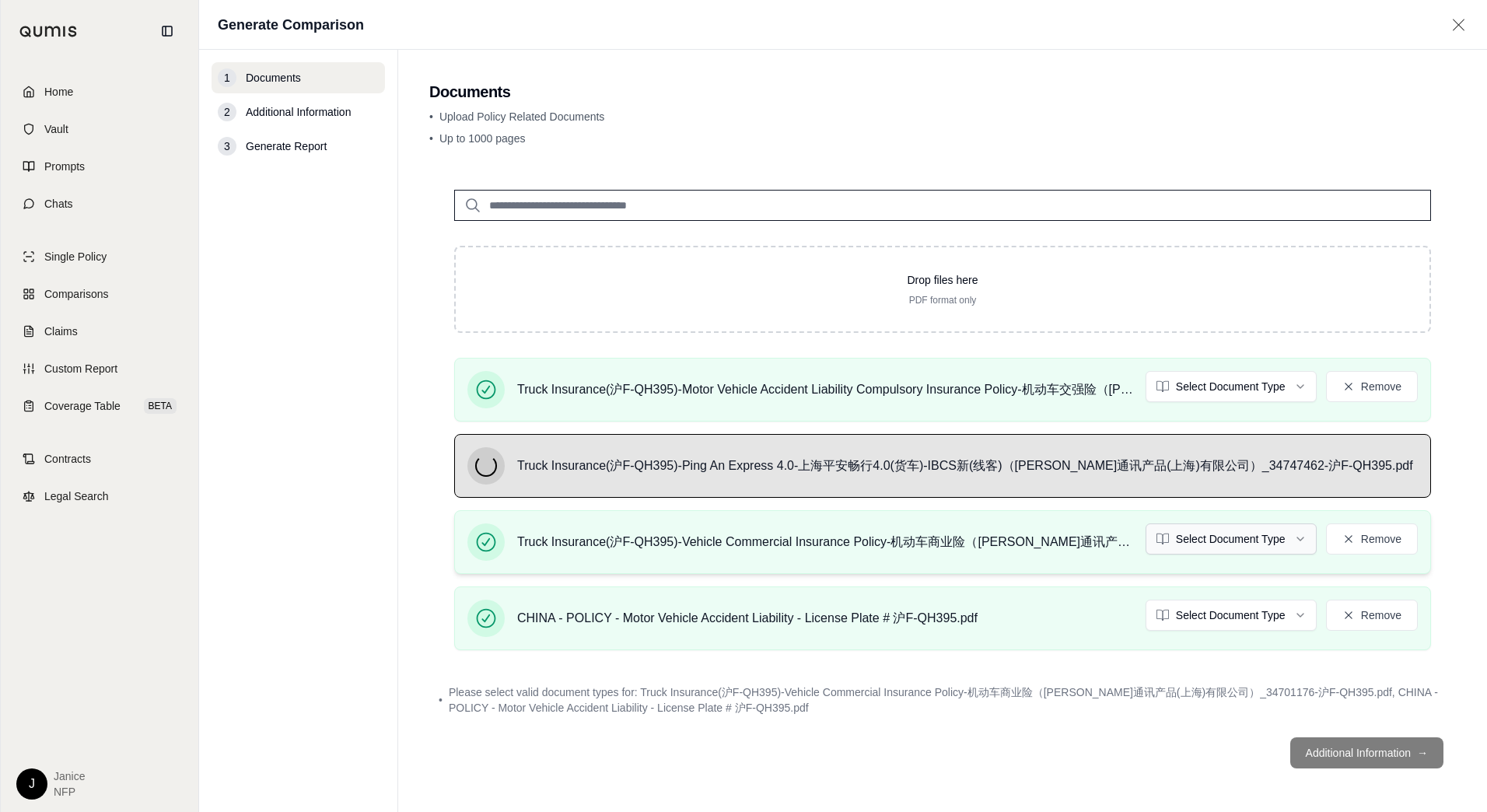
click at [1254, 545] on html "Home Vault Prompts Chats Single Policy Comparisons Claims Custom Report Coverag…" at bounding box center [744, 406] width 1487 height 812
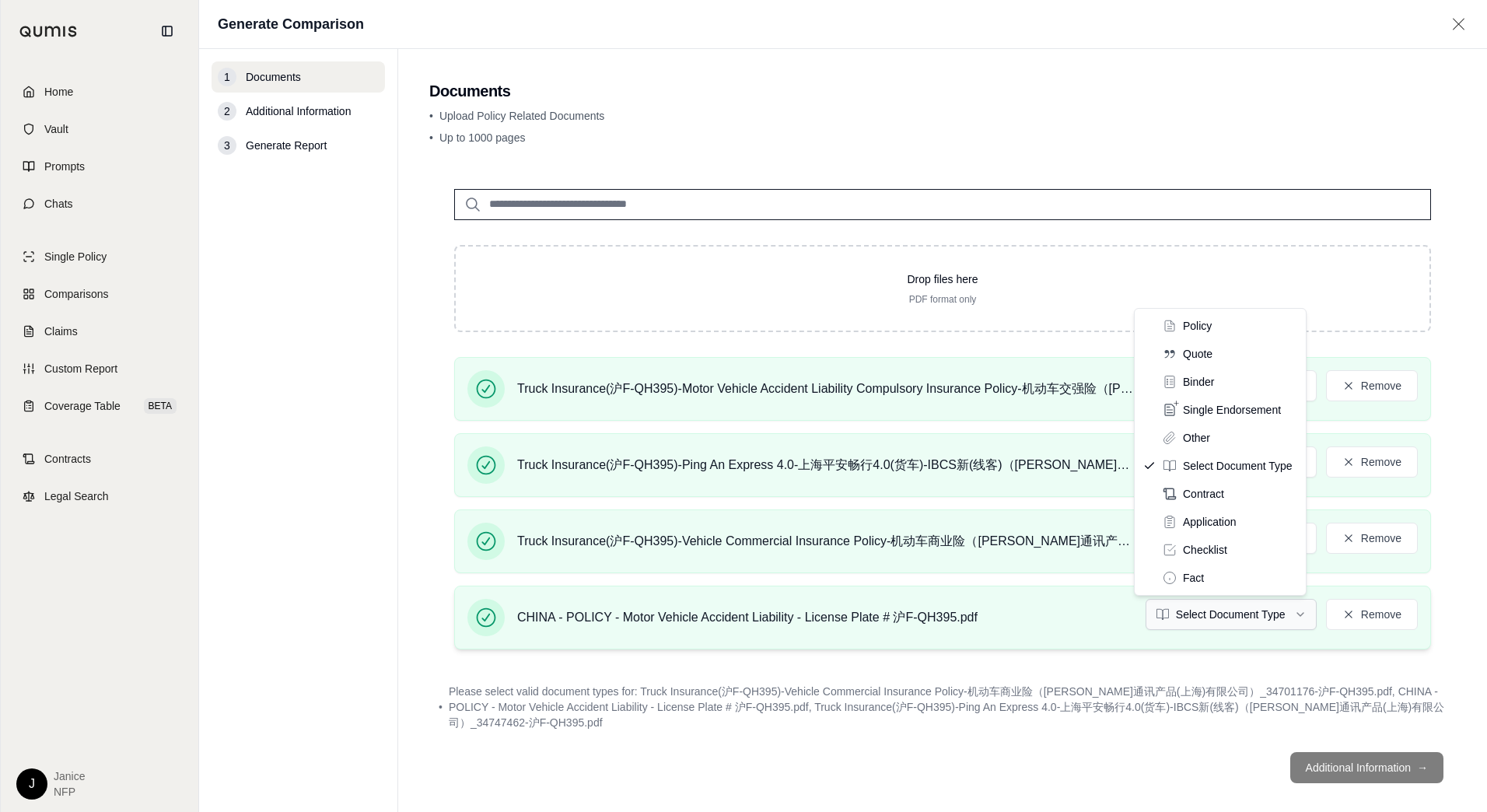
click at [1223, 602] on html "Home Vault Prompts Chats Single Policy Comparisons Claims Custom Report Coverag…" at bounding box center [744, 406] width 1487 height 812
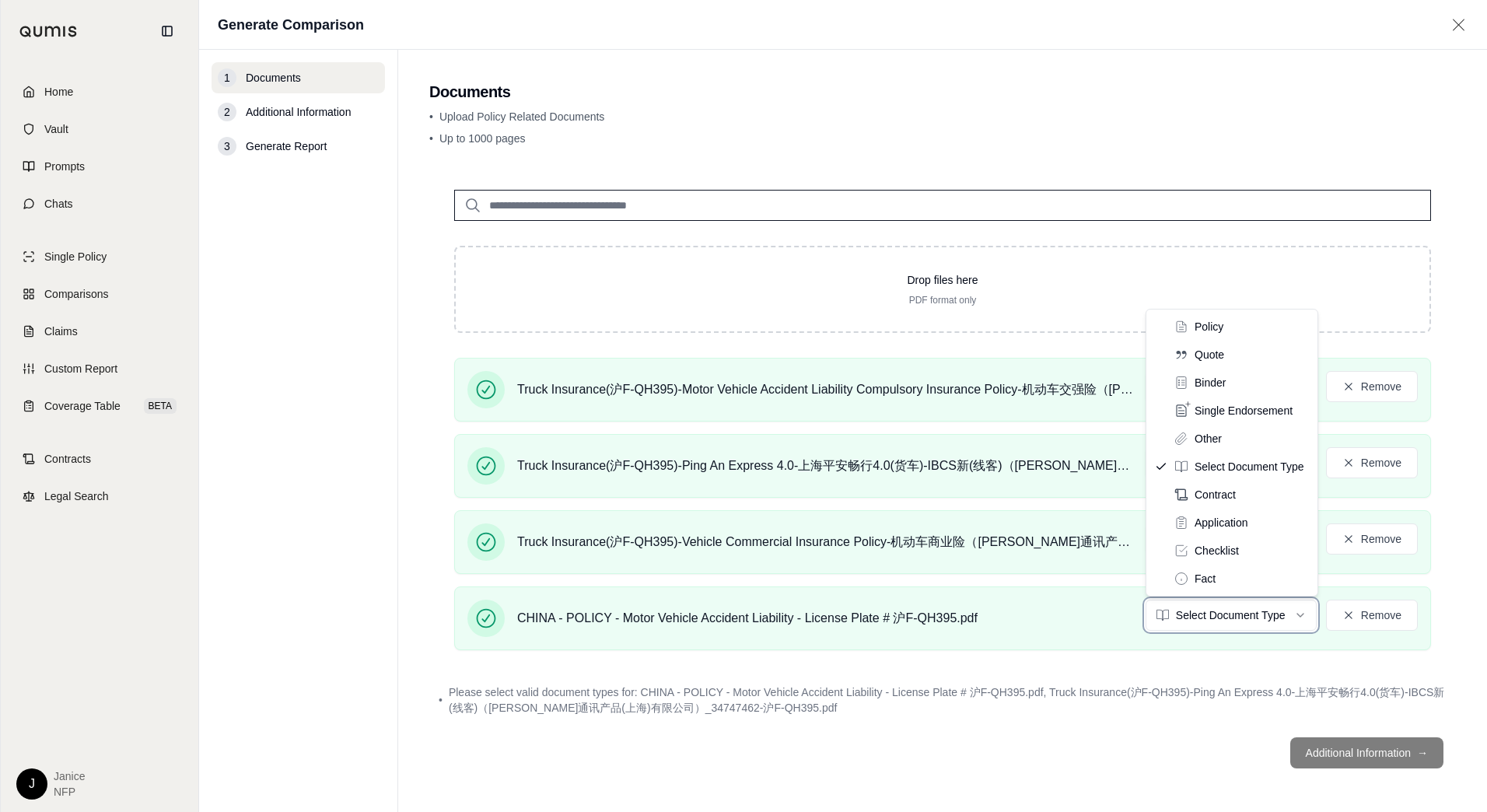
click at [1022, 759] on html "Home Vault Prompts Chats Single Policy Comparisons Claims Custom Report Coverag…" at bounding box center [744, 406] width 1487 height 812
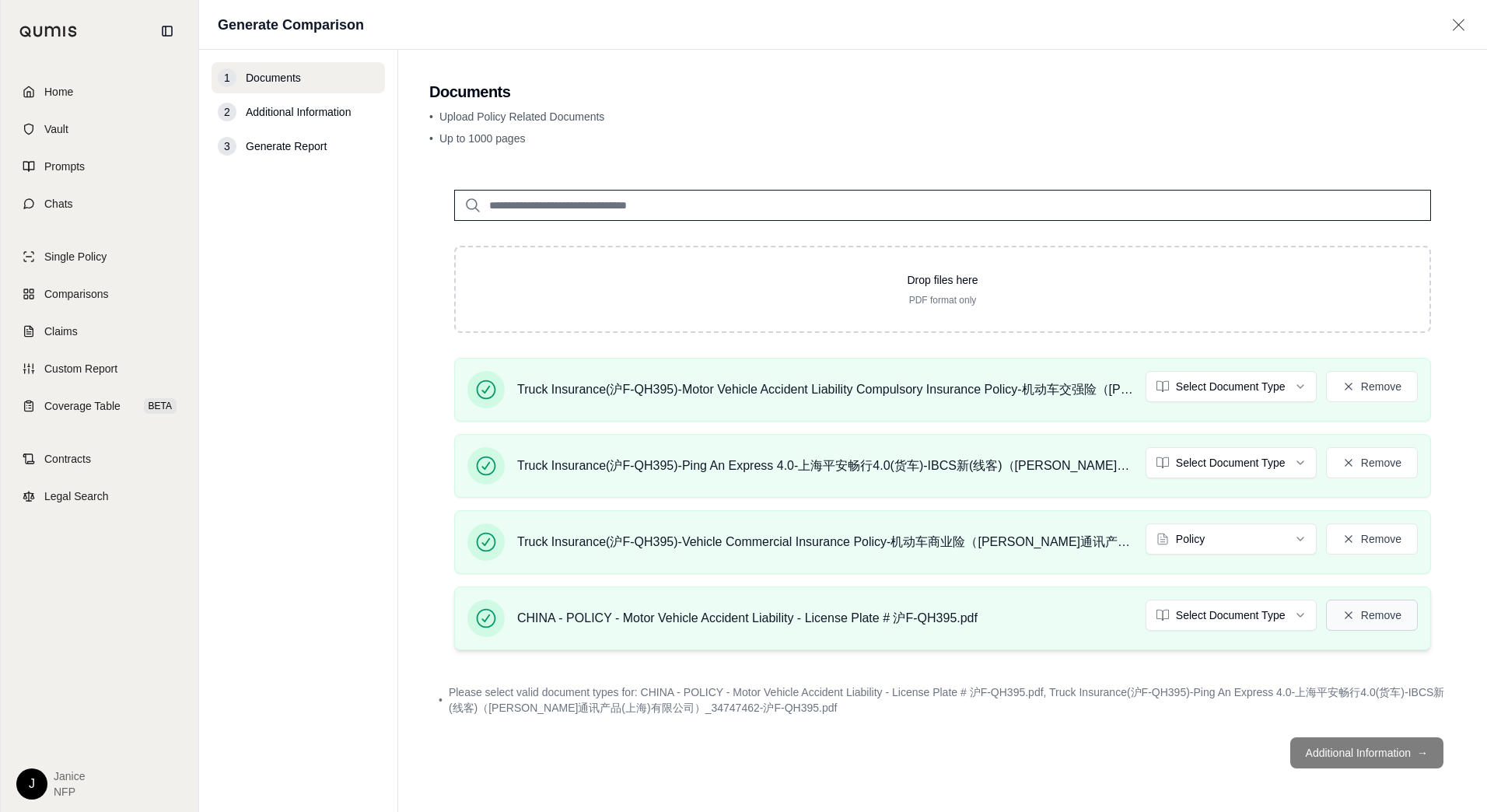
click at [1375, 609] on button "Remove" at bounding box center [1371, 615] width 92 height 31
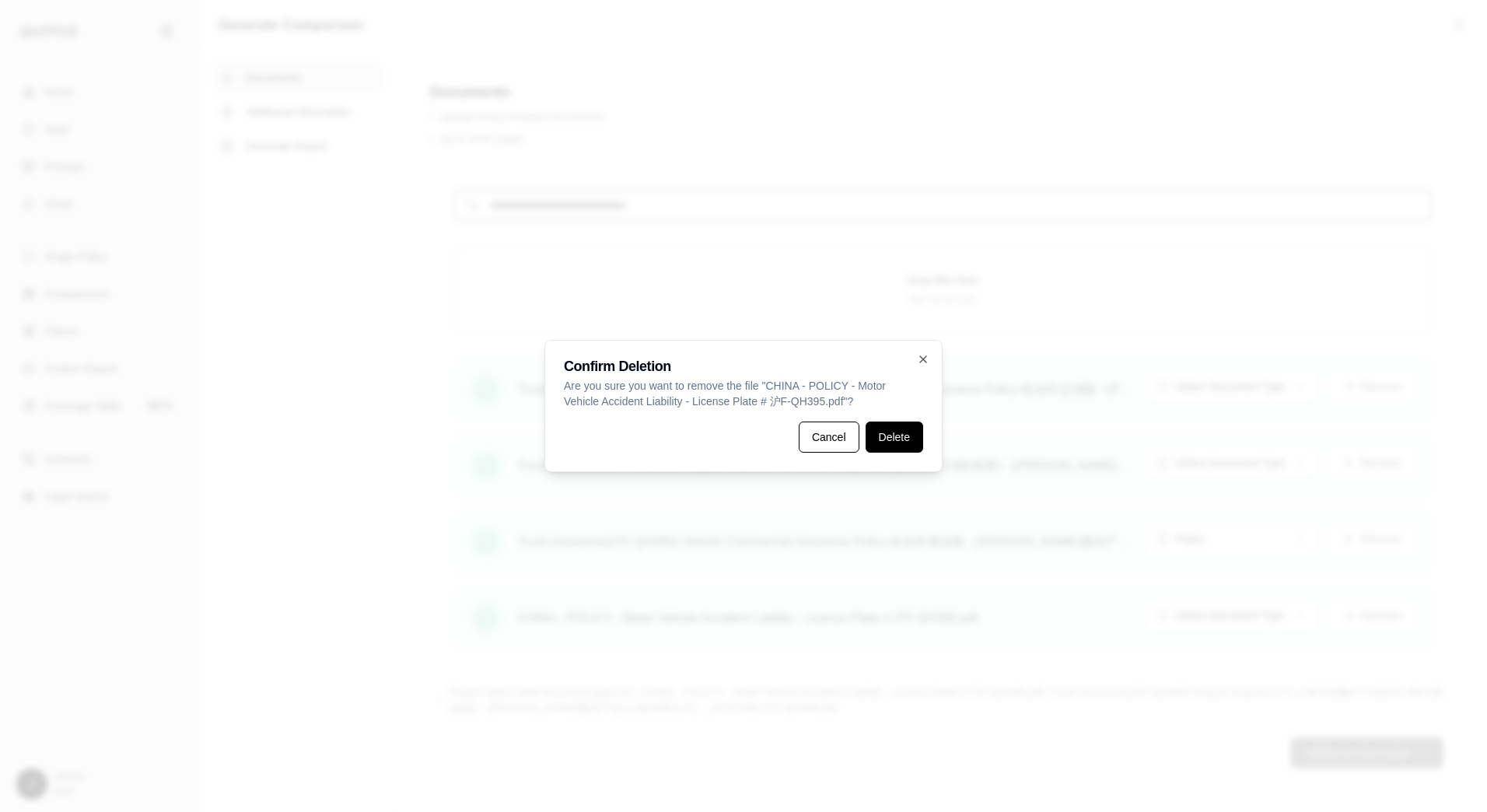
click at [913, 445] on button "Delete" at bounding box center [894, 437] width 58 height 31
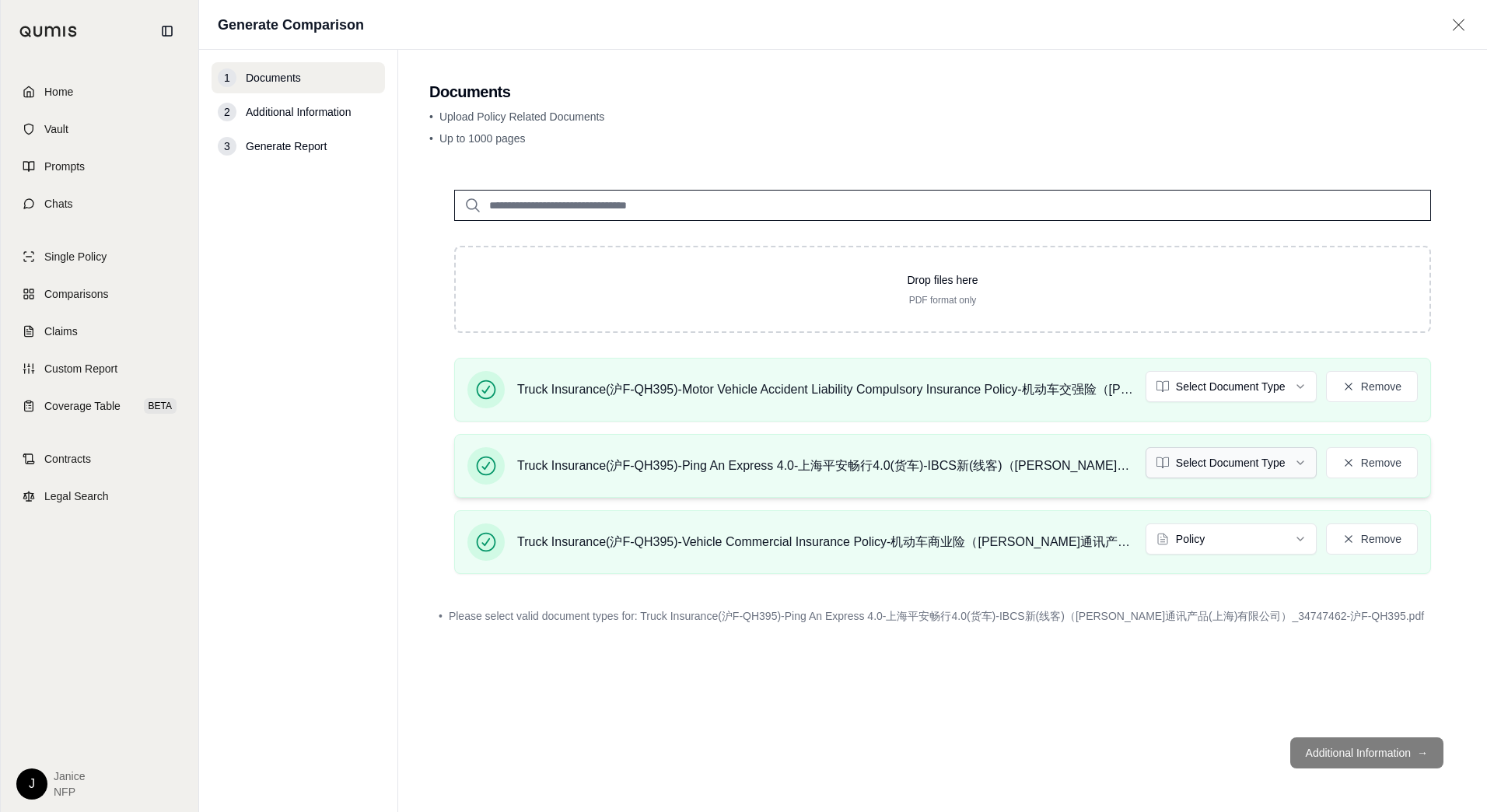
click at [1226, 456] on html "Home Vault Prompts Chats Single Policy Comparisons Claims Custom Report Coverag…" at bounding box center [744, 406] width 1487 height 812
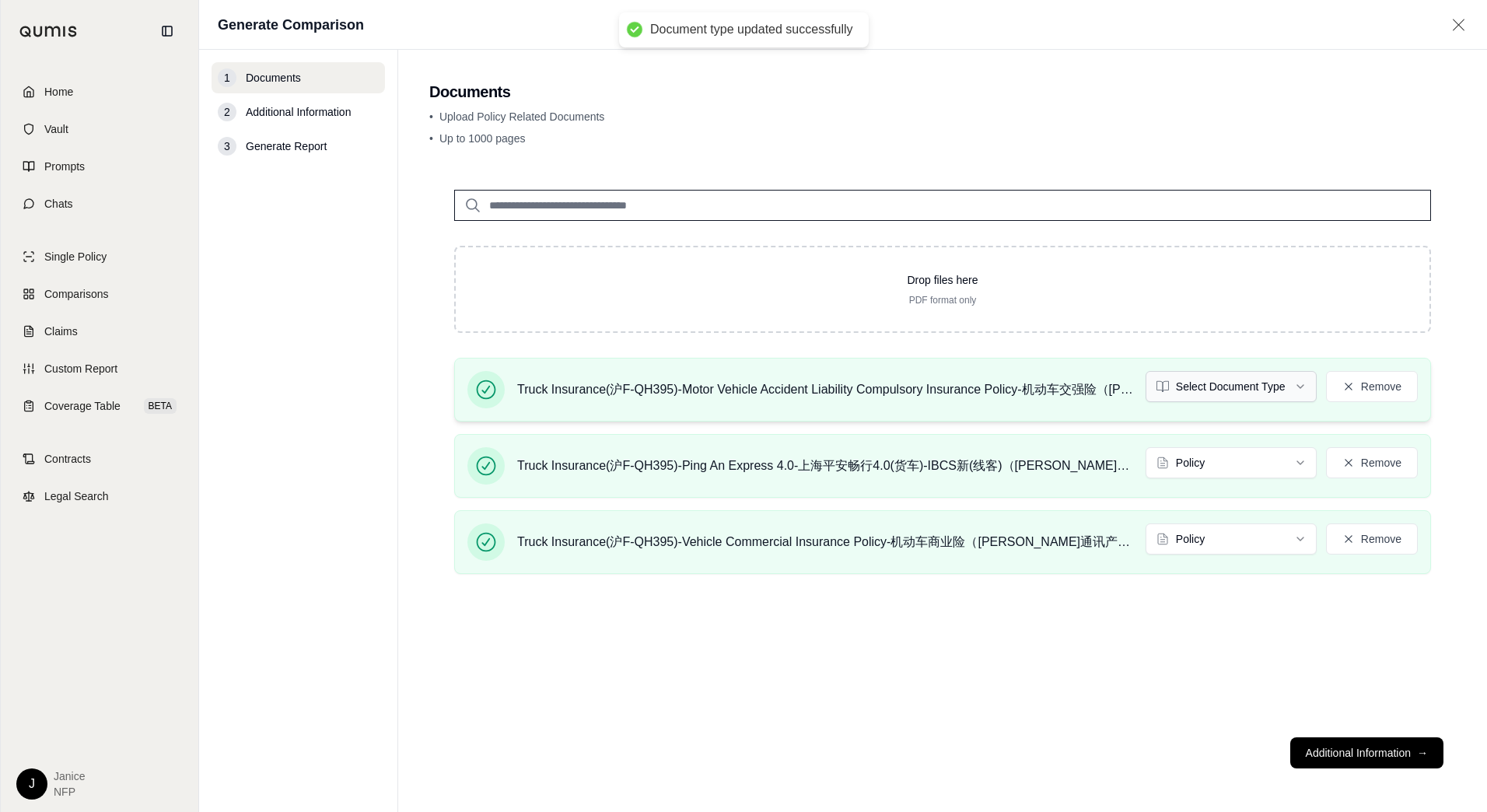
click at [1235, 393] on html "Document type updated successfully Home Vault Prompts Chats Single Policy Compa…" at bounding box center [744, 406] width 1487 height 812
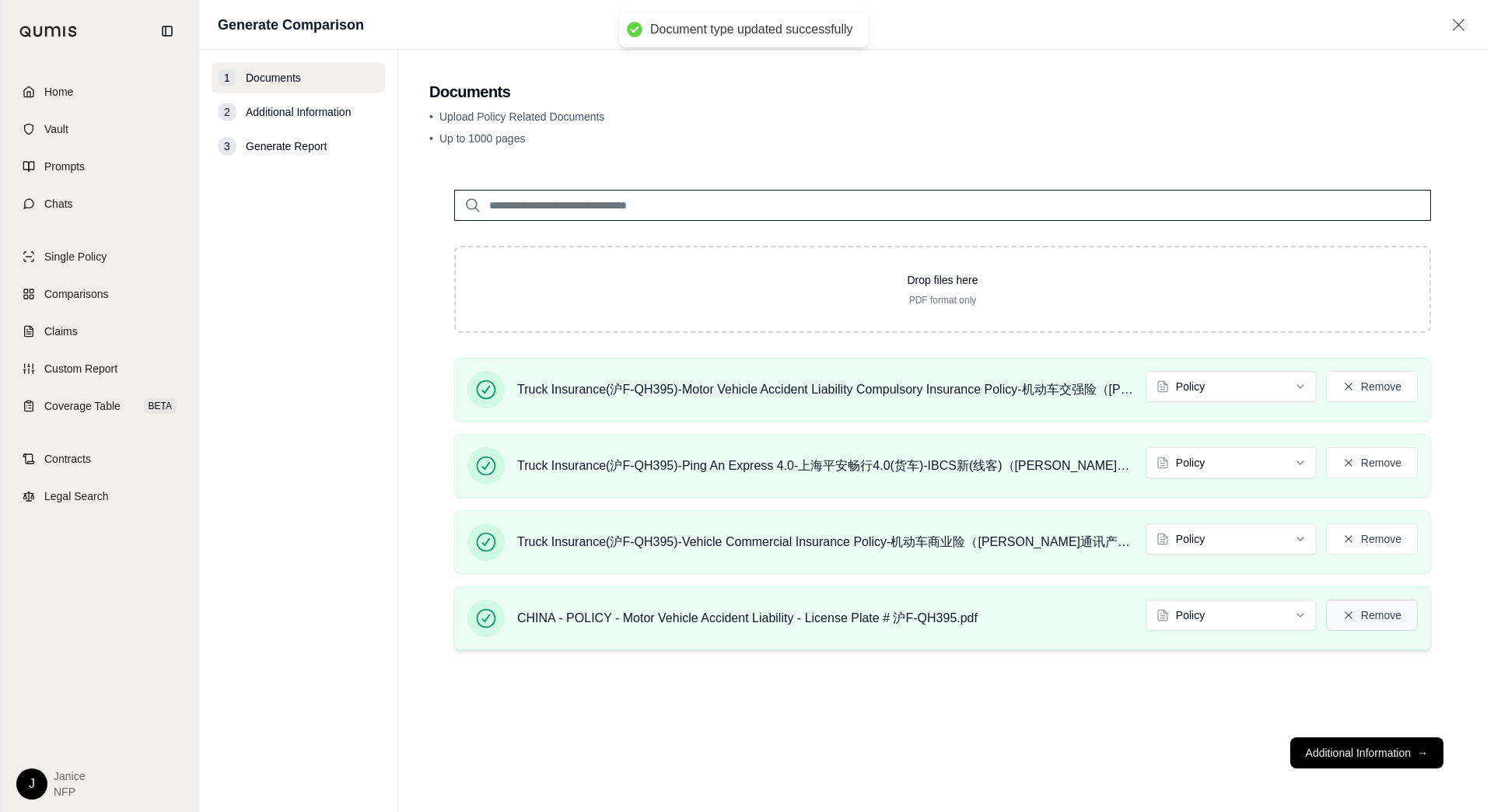
click at [1391, 619] on button "Remove" at bounding box center [1371, 615] width 92 height 31
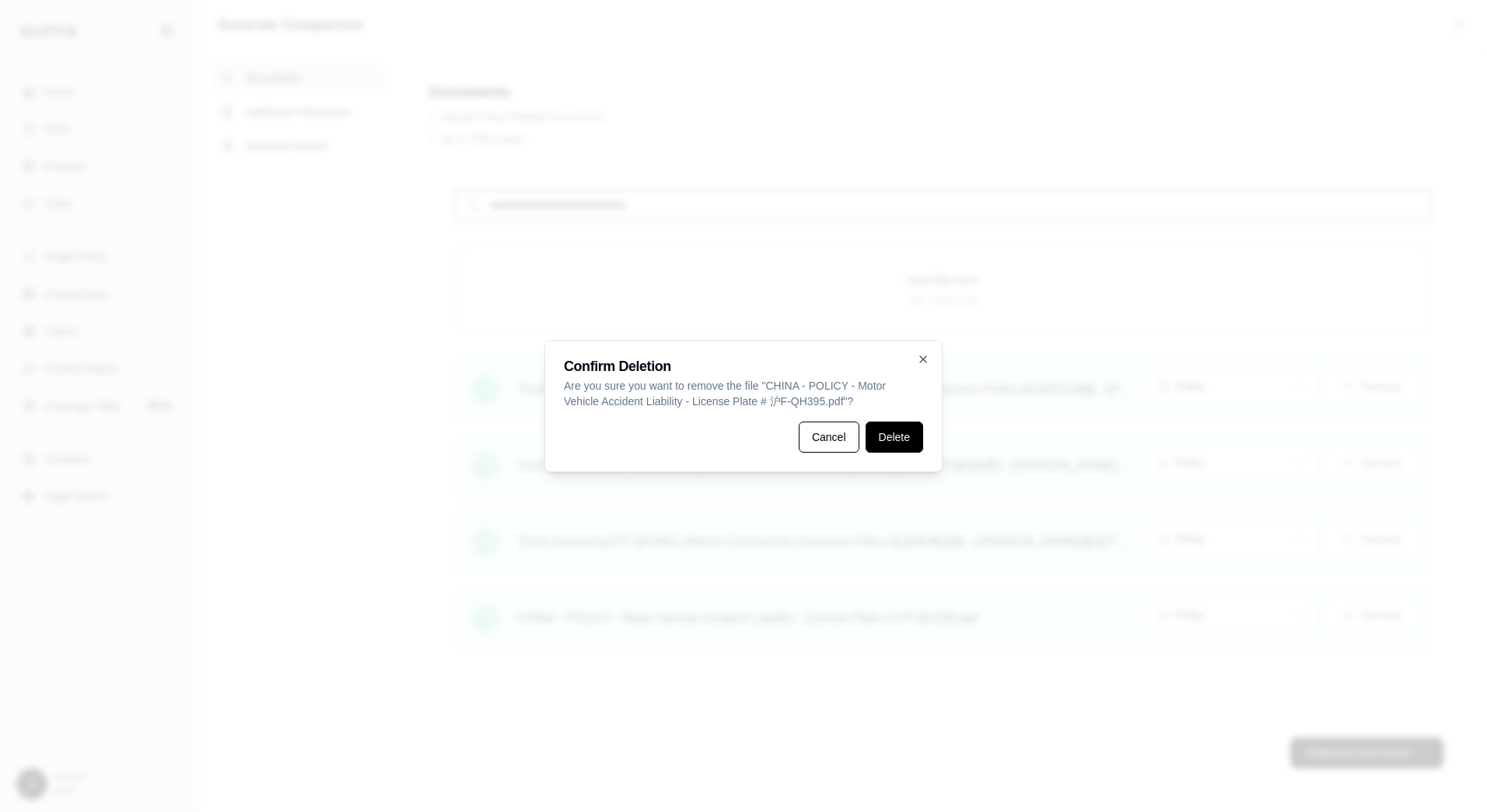
click at [902, 435] on button "Delete" at bounding box center [894, 437] width 58 height 31
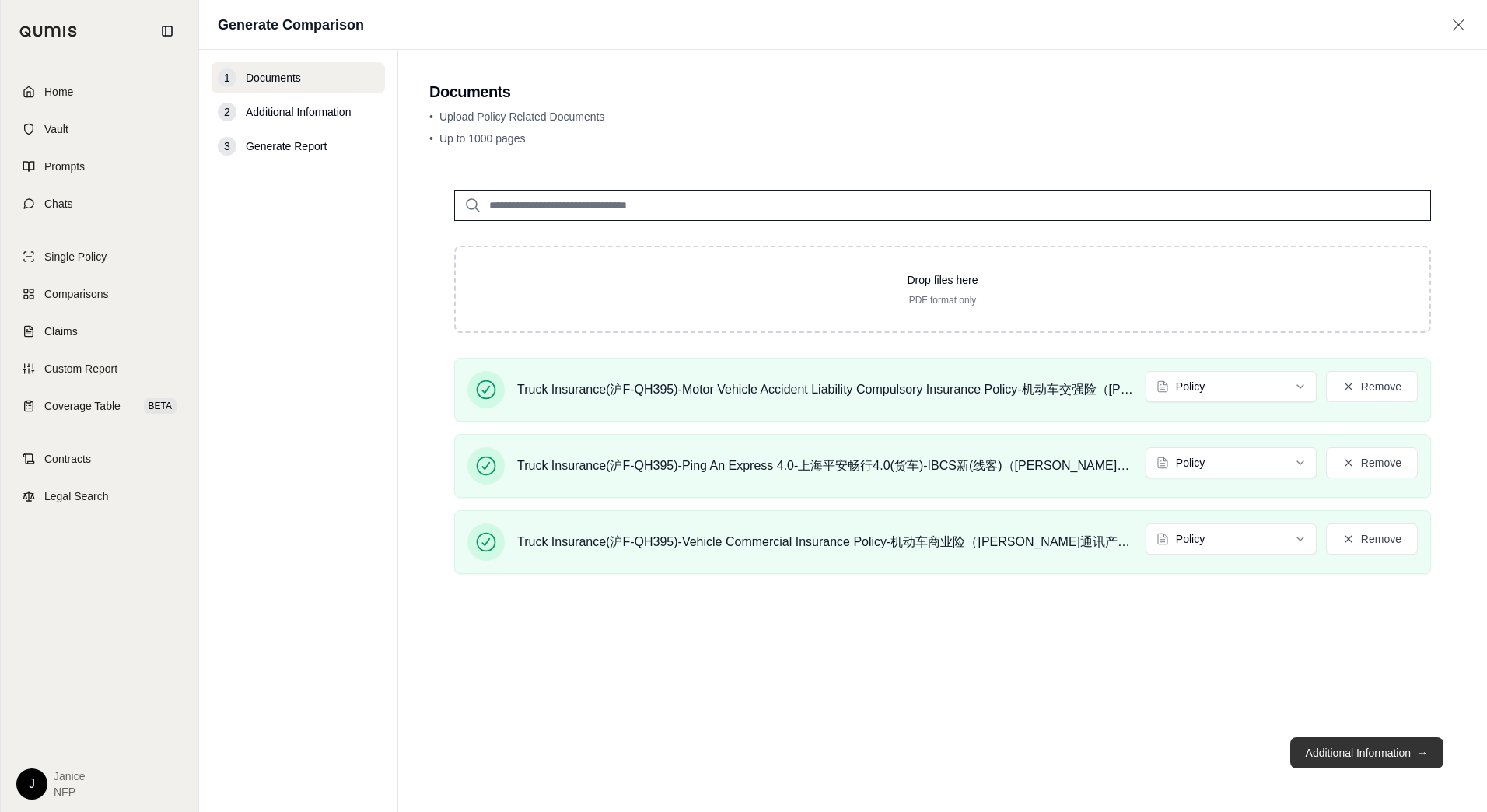
click at [1377, 747] on button "Additional Information →" at bounding box center [1367, 753] width 153 height 31
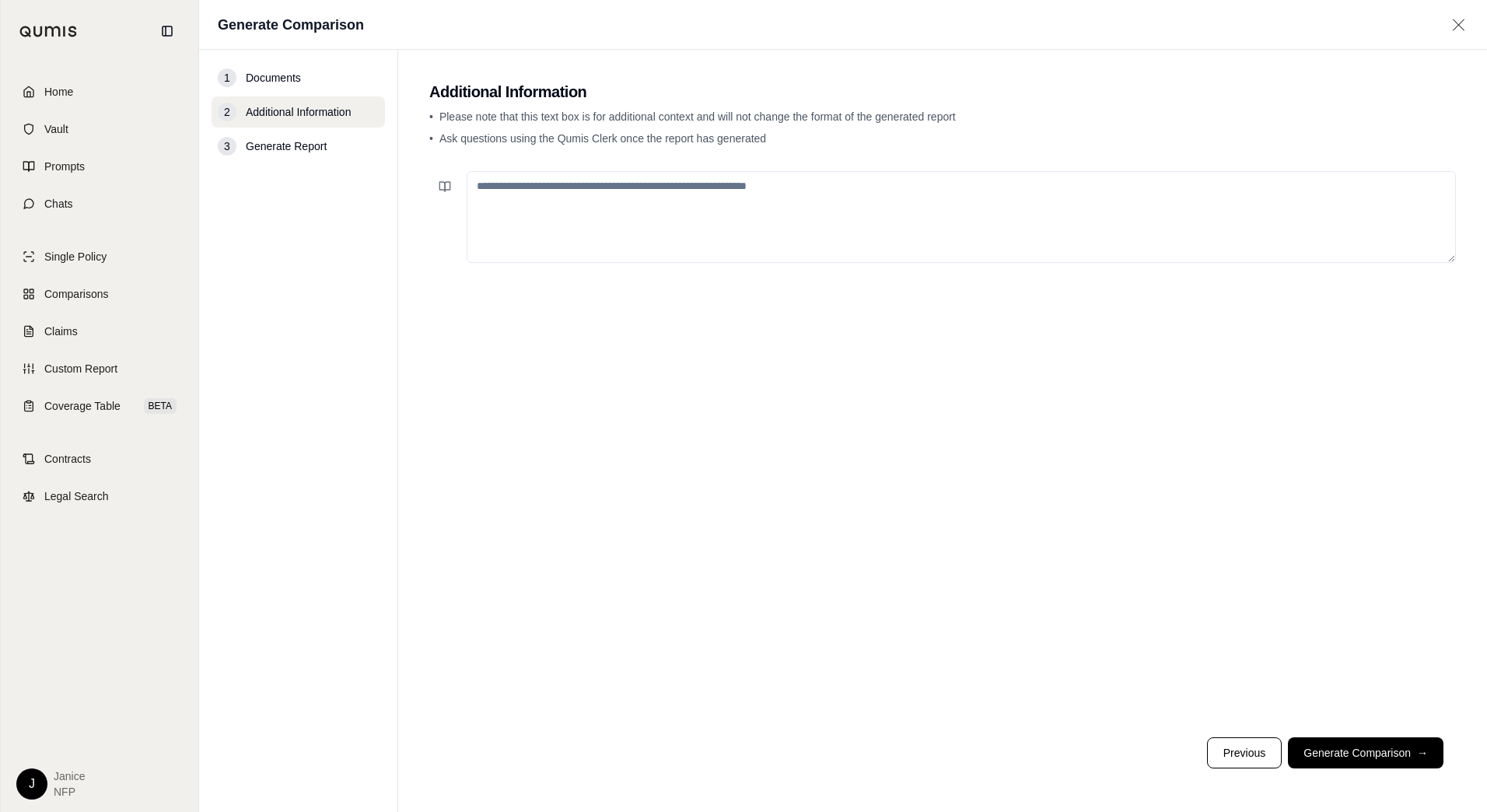
click at [780, 258] on textarea at bounding box center [961, 216] width 989 height 92
type textarea "**********"
click at [1371, 741] on button "Generate Comparison →" at bounding box center [1365, 753] width 155 height 31
